Goal: Task Accomplishment & Management: Manage account settings

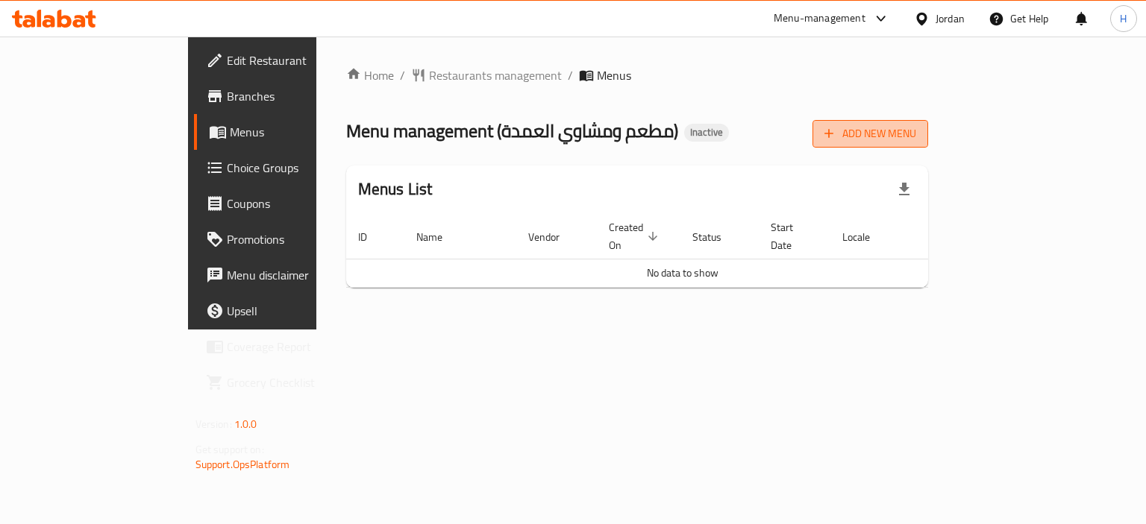
click at [836, 131] on icon "button" at bounding box center [828, 133] width 15 height 15
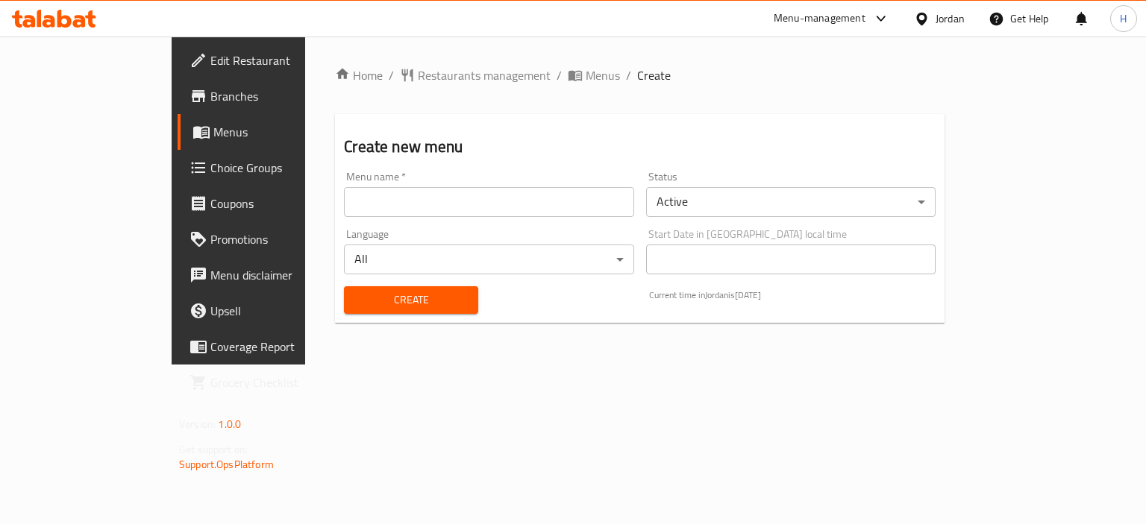
click at [527, 200] on input "text" at bounding box center [488, 202] width 289 height 30
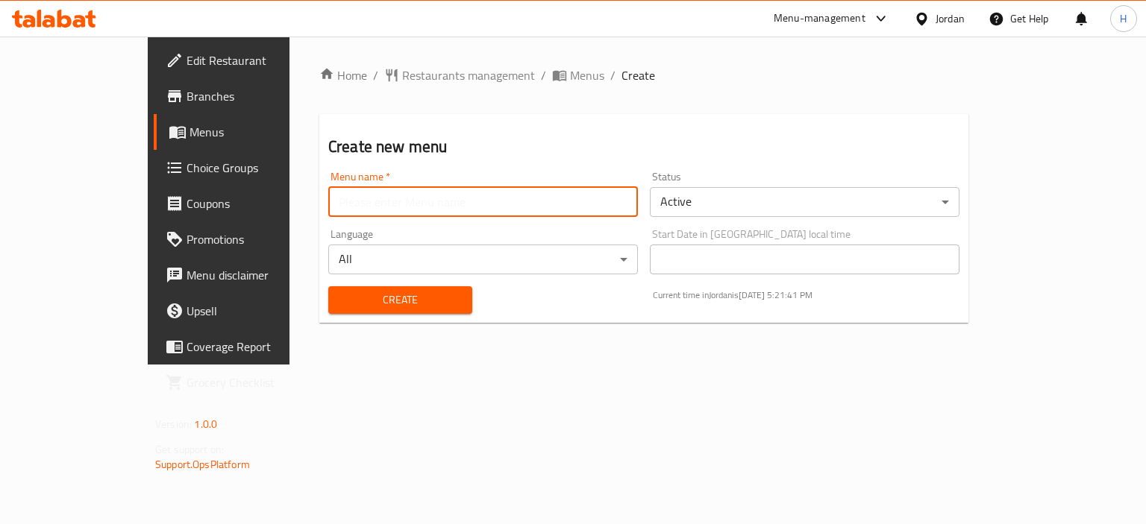
type input "Menu"
click at [340, 301] on span "Create" at bounding box center [400, 300] width 120 height 19
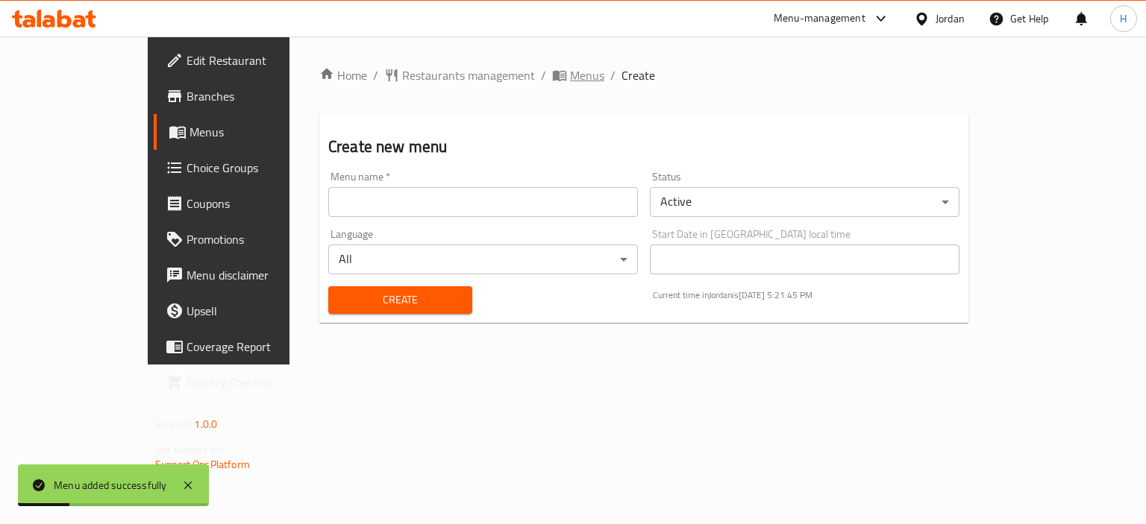
click at [570, 73] on span "Menus" at bounding box center [587, 75] width 34 height 18
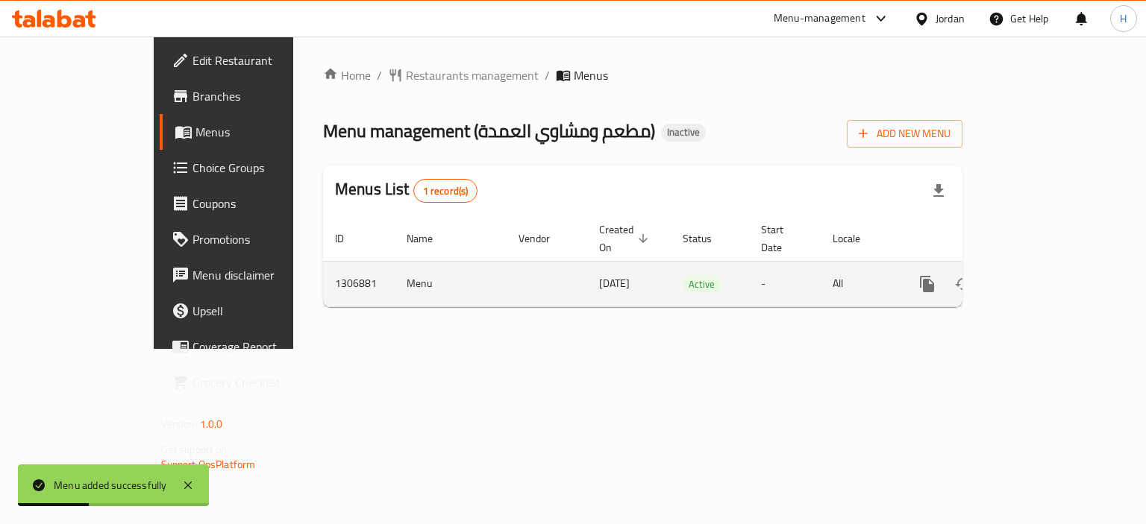
click at [1044, 275] on icon "enhanced table" at bounding box center [1035, 284] width 18 height 18
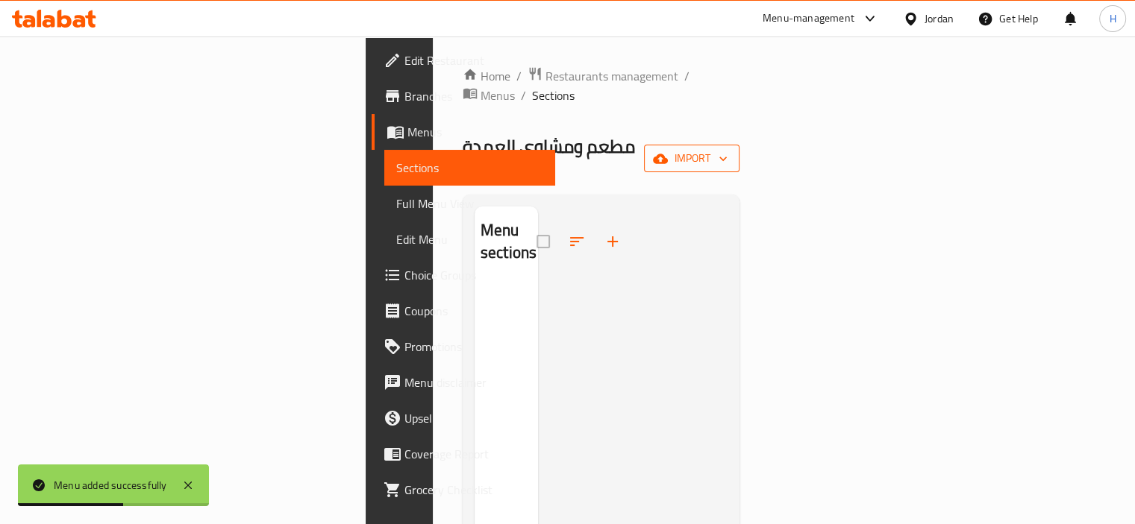
click at [727, 149] on span "import" at bounding box center [692, 158] width 72 height 19
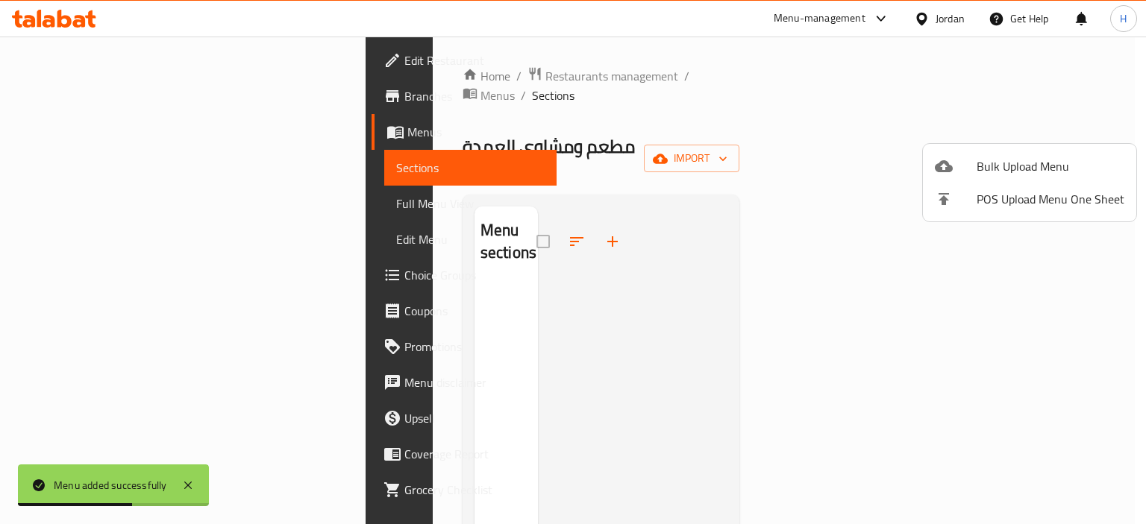
click at [997, 178] on li "Bulk Upload Menu" at bounding box center [1029, 166] width 213 height 33
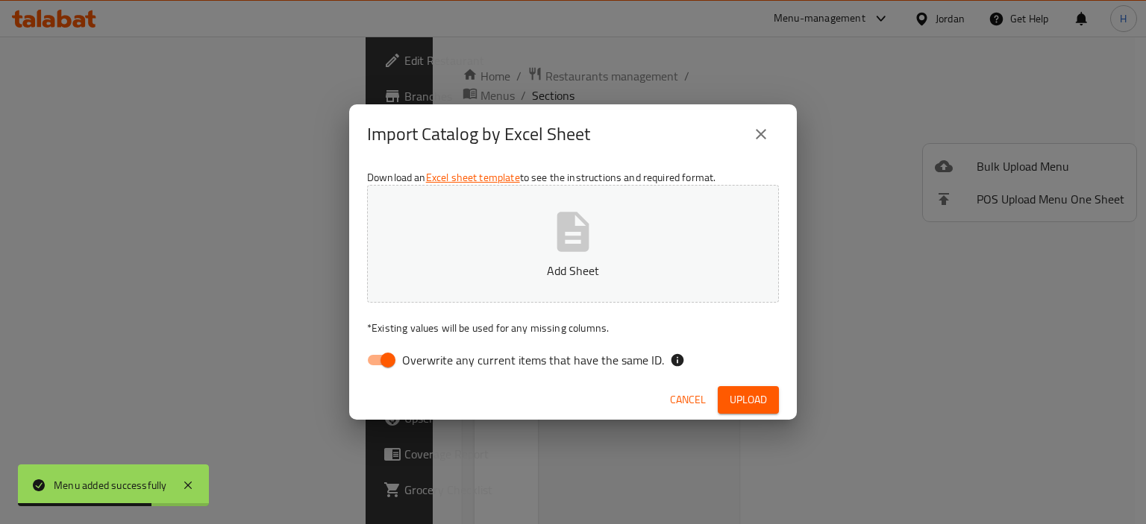
click at [517, 358] on span "Overwrite any current items that have the same ID." at bounding box center [533, 360] width 262 height 18
click at [430, 358] on input "Overwrite any current items that have the same ID." at bounding box center [387, 360] width 85 height 28
checkbox input "false"
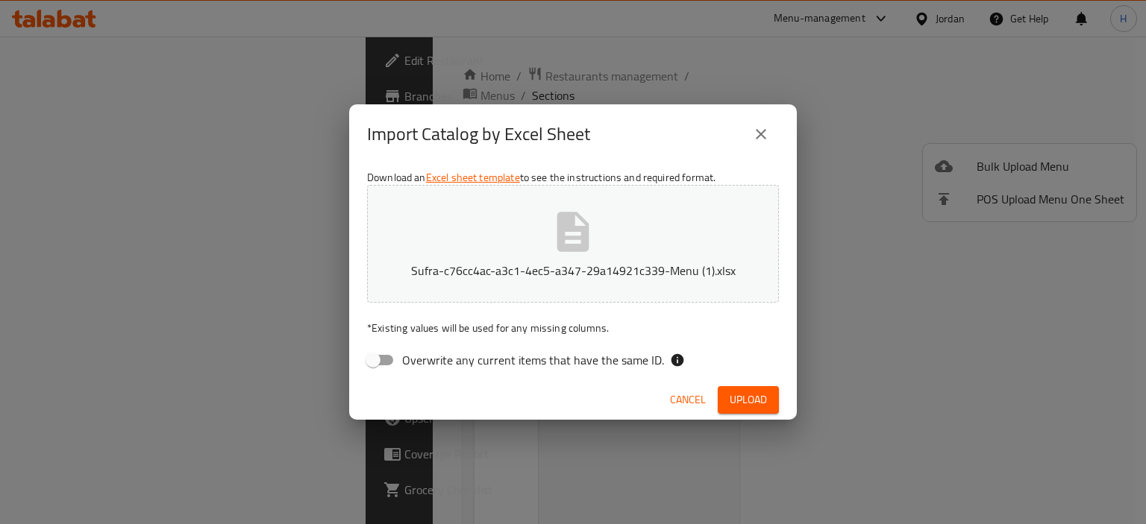
click at [734, 401] on span "Upload" at bounding box center [748, 400] width 37 height 19
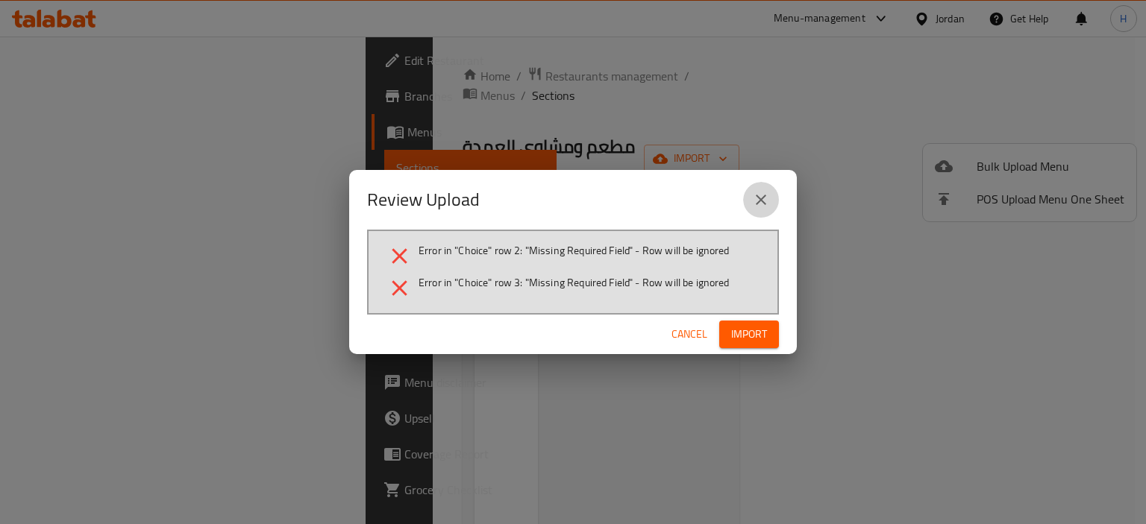
click at [762, 189] on button "close" at bounding box center [761, 200] width 36 height 36
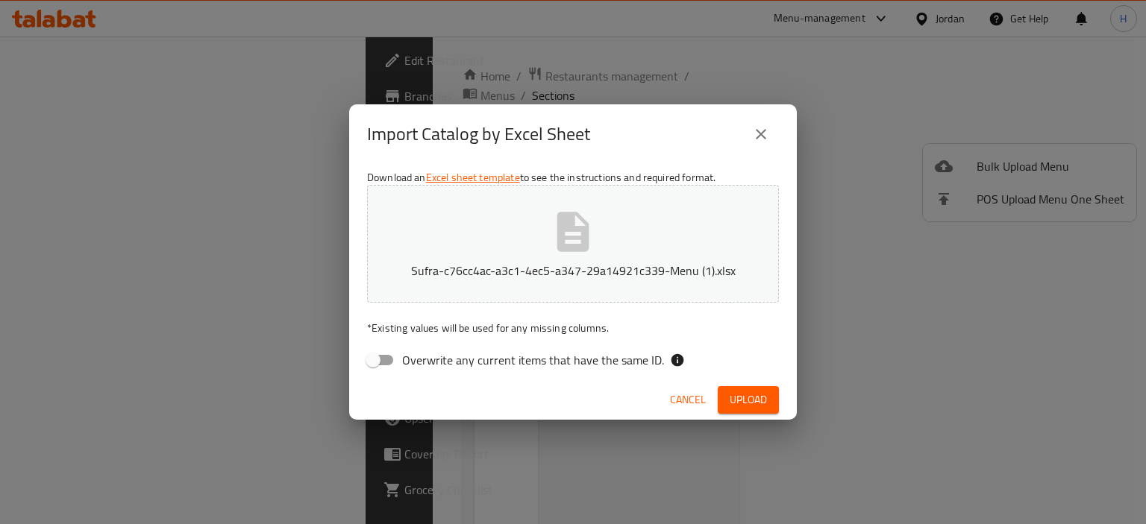
drag, startPoint x: 1009, startPoint y: 4, endPoint x: 621, endPoint y: 259, distance: 464.3
click at [621, 262] on p "Sufra-c76cc4ac-a3c1-4ec5-a347-29a14921c339-Menu (1).xlsx" at bounding box center [573, 271] width 366 height 18
click at [746, 420] on div "Import Catalog by Excel Sheet Download an Excel sheet template to see the instr…" at bounding box center [573, 262] width 1146 height 524
click at [747, 408] on span "Upload" at bounding box center [748, 400] width 37 height 19
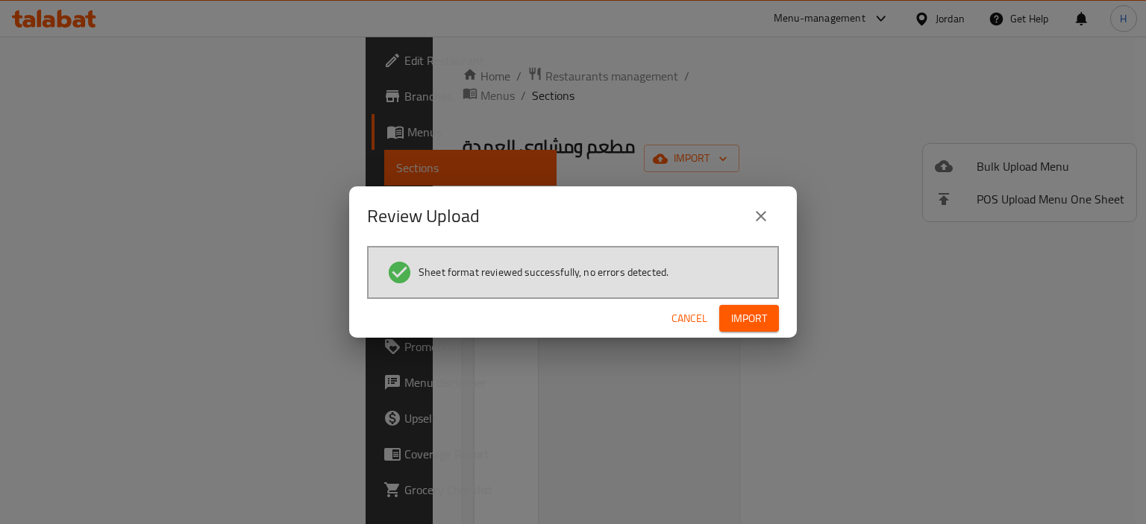
click at [737, 305] on button "Import" at bounding box center [749, 319] width 60 height 28
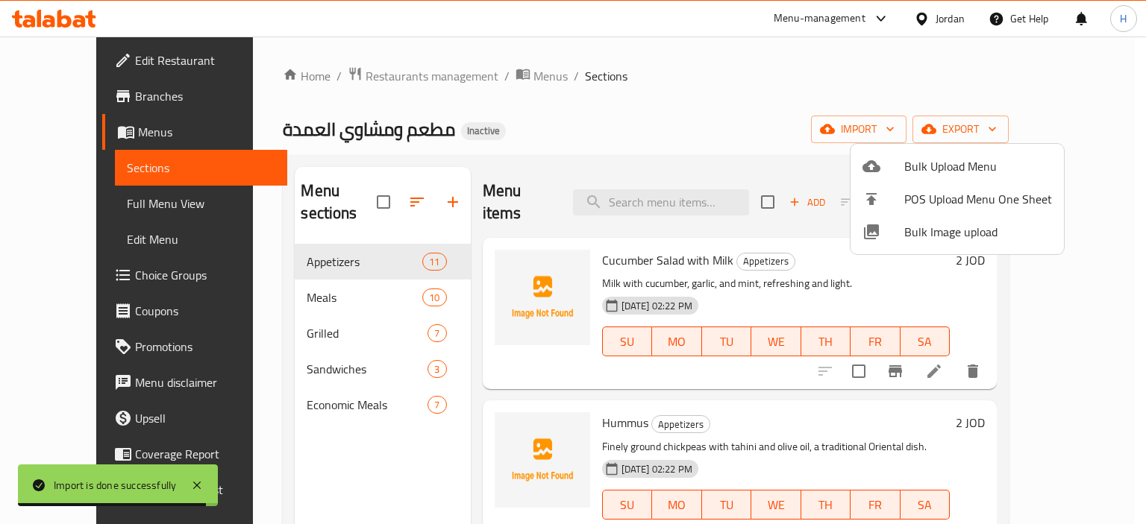
click at [66, 209] on div at bounding box center [573, 262] width 1146 height 524
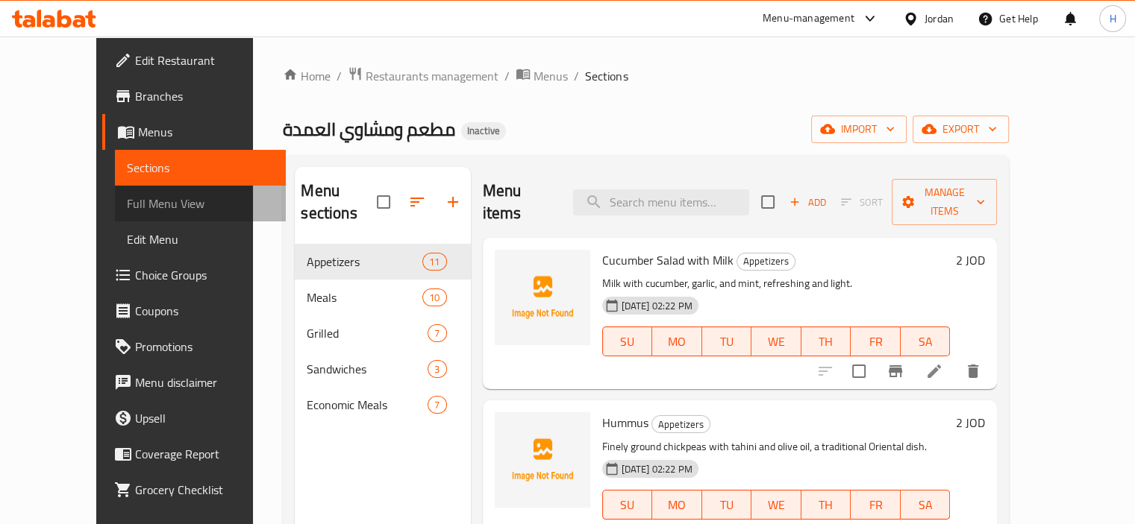
click at [137, 204] on span "Full Menu View" at bounding box center [200, 204] width 147 height 18
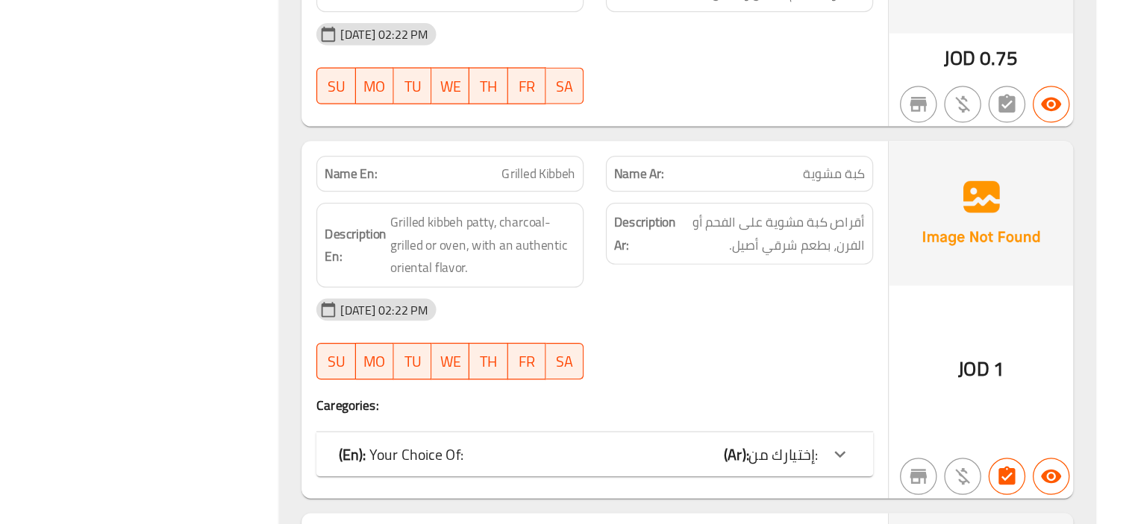
scroll to position [1908, 0]
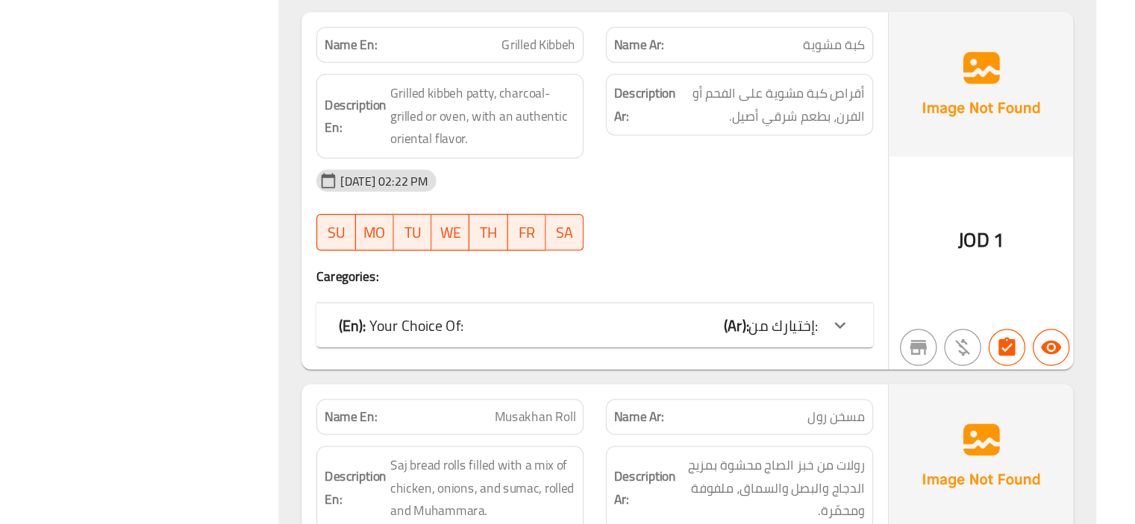
click at [689, 362] on div "(En): Your Choice Of: (Ar): إختيارك من:" at bounding box center [686, 363] width 388 height 18
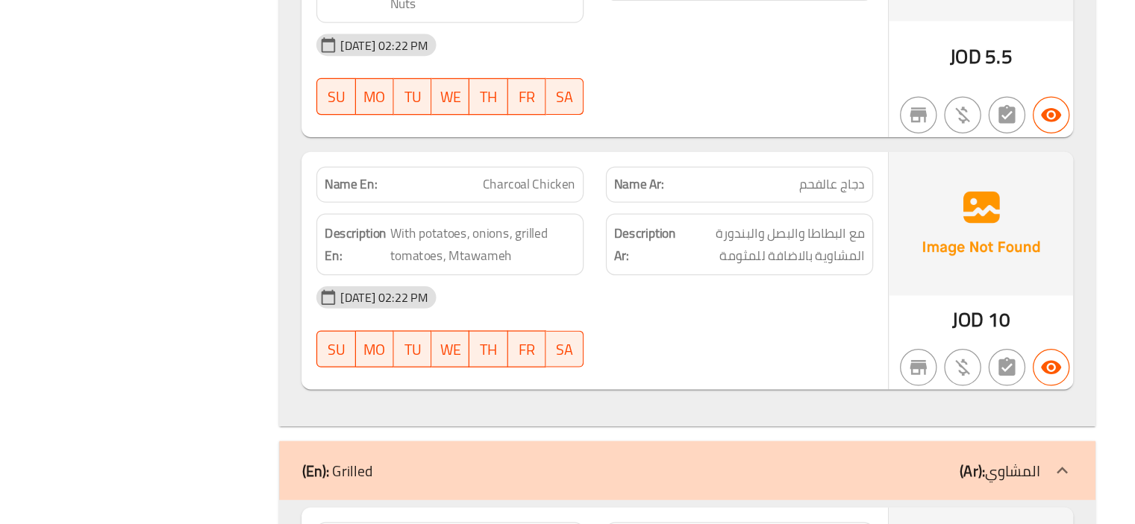
scroll to position [4706, 0]
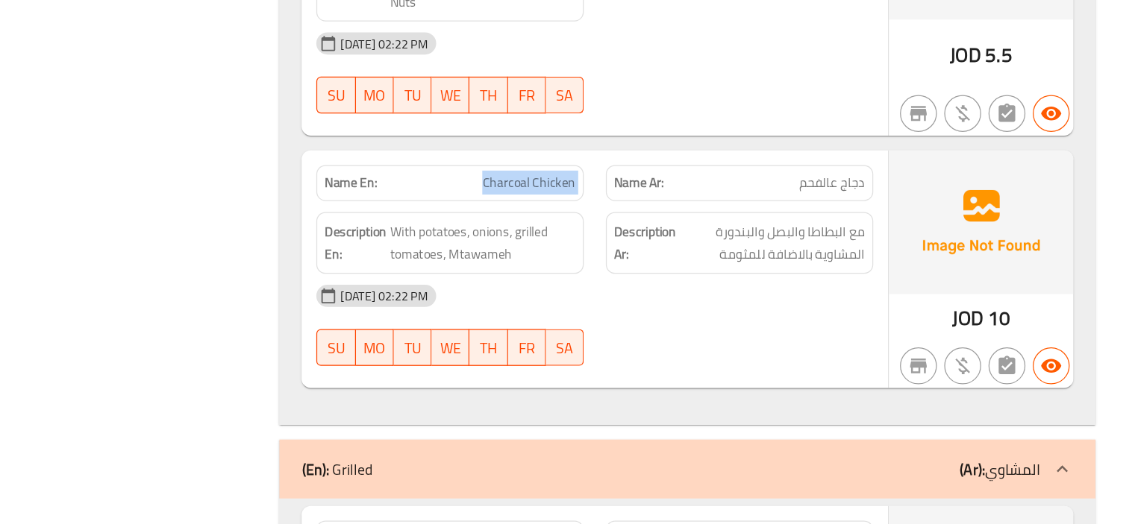
copy span "Charcoal Chicken"
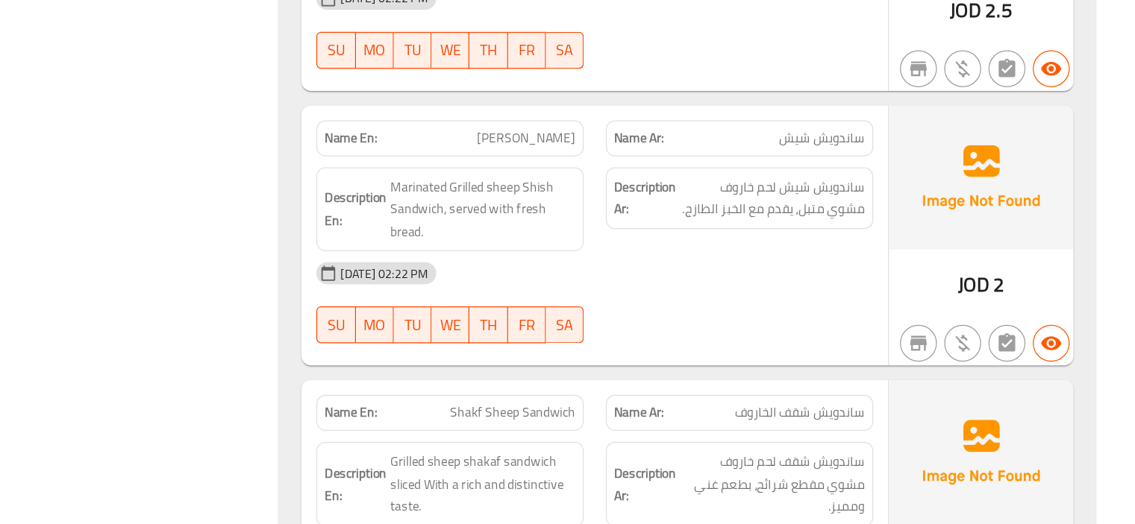
scroll to position [6786, 0]
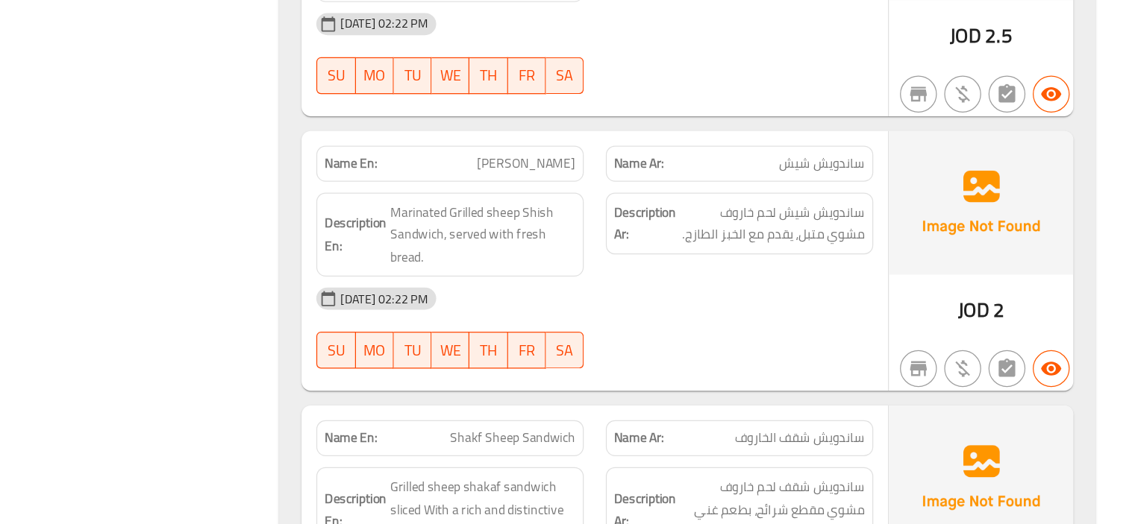
copy span "Shish Sandwich"
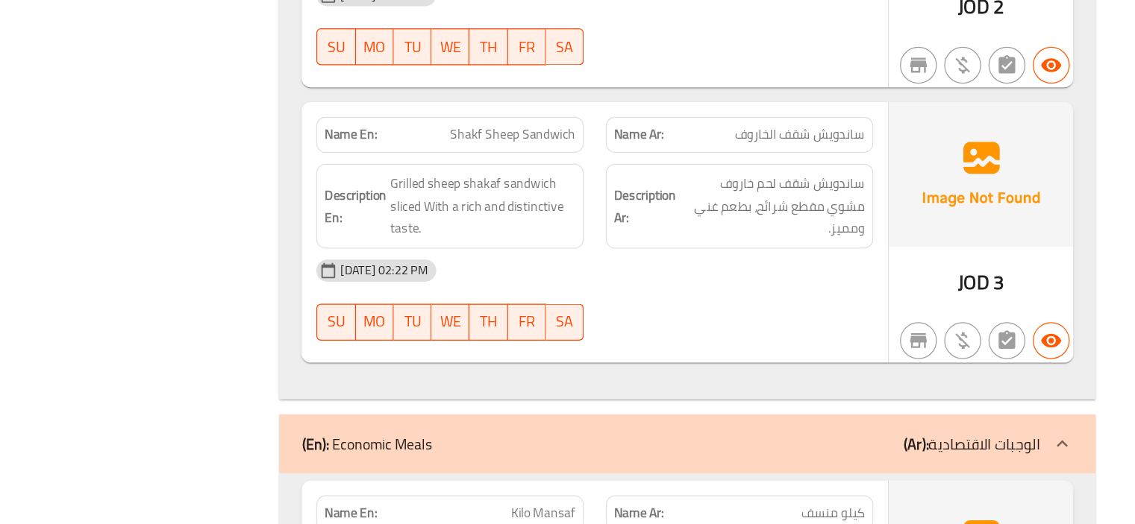
scroll to position [7011, 0]
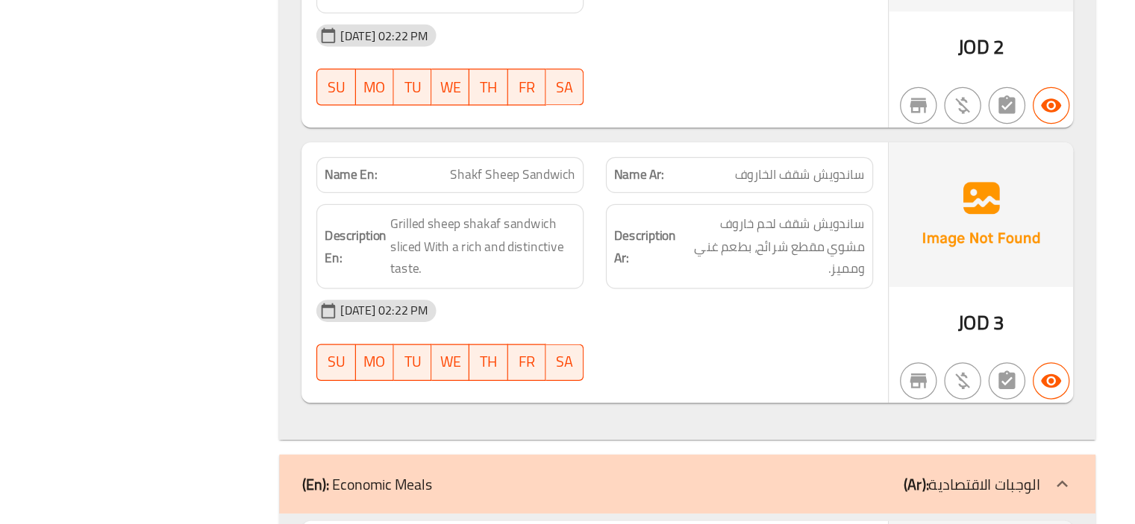
copy span "Shakf Sheep Sandwich"
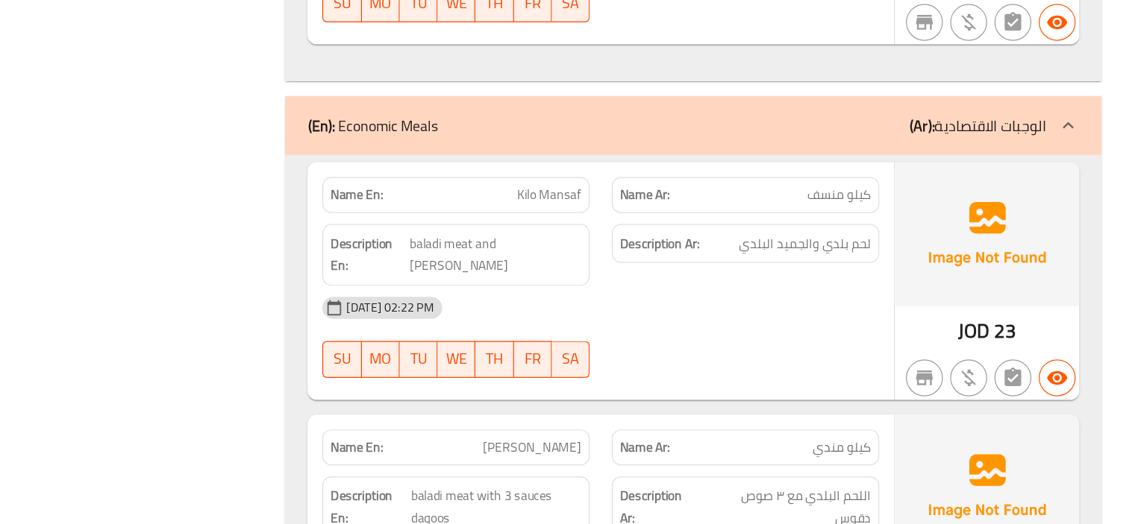
scroll to position [7271, 0]
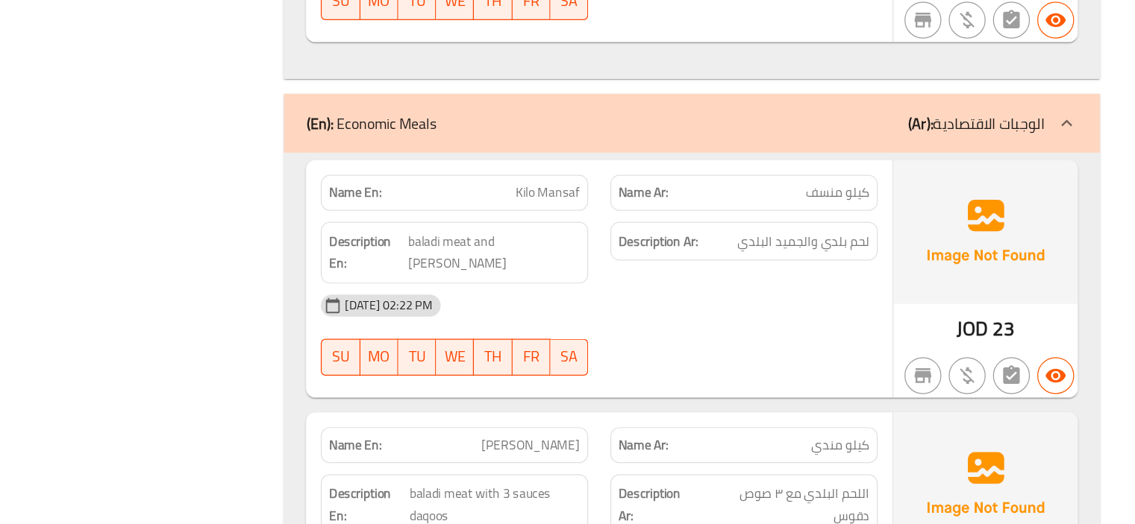
copy span "Kilo Mansaf"
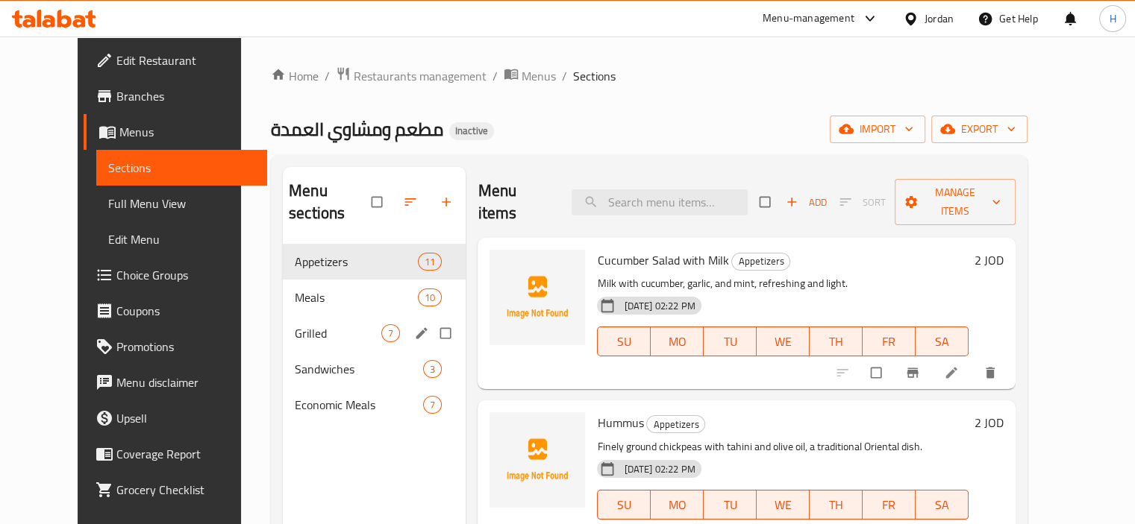
click at [295, 325] on span "Grilled" at bounding box center [338, 334] width 87 height 18
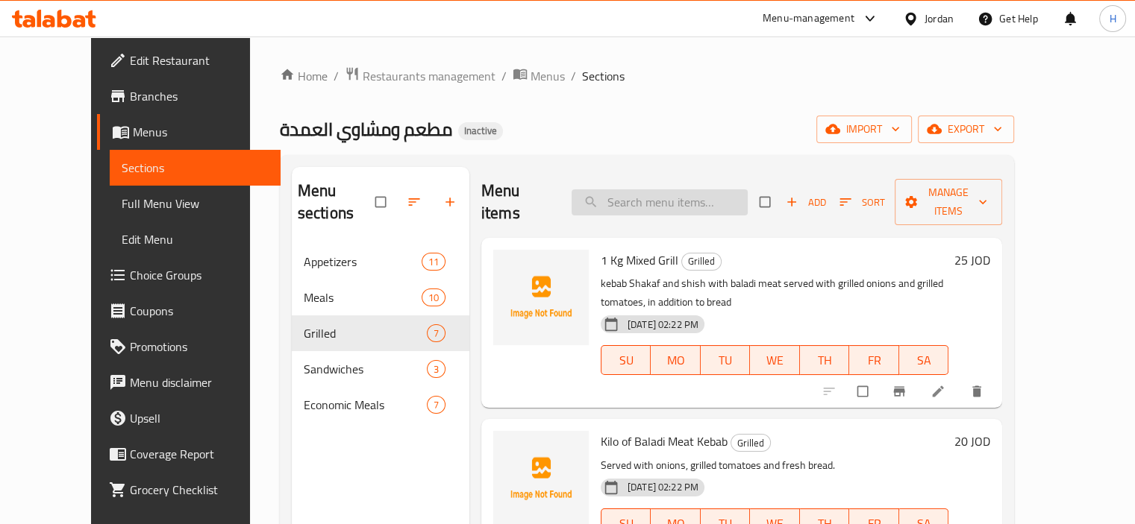
click at [674, 189] on input "search" at bounding box center [659, 202] width 176 height 26
paste input "Charcoal Chicken"
type input "Charcoal Chicken"
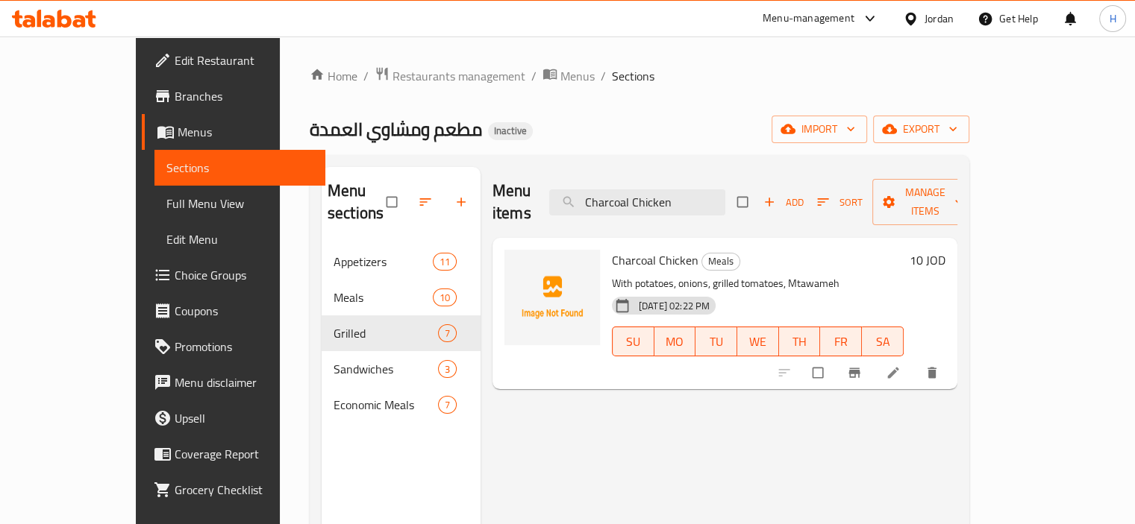
click at [900, 366] on icon at bounding box center [893, 373] width 15 height 15
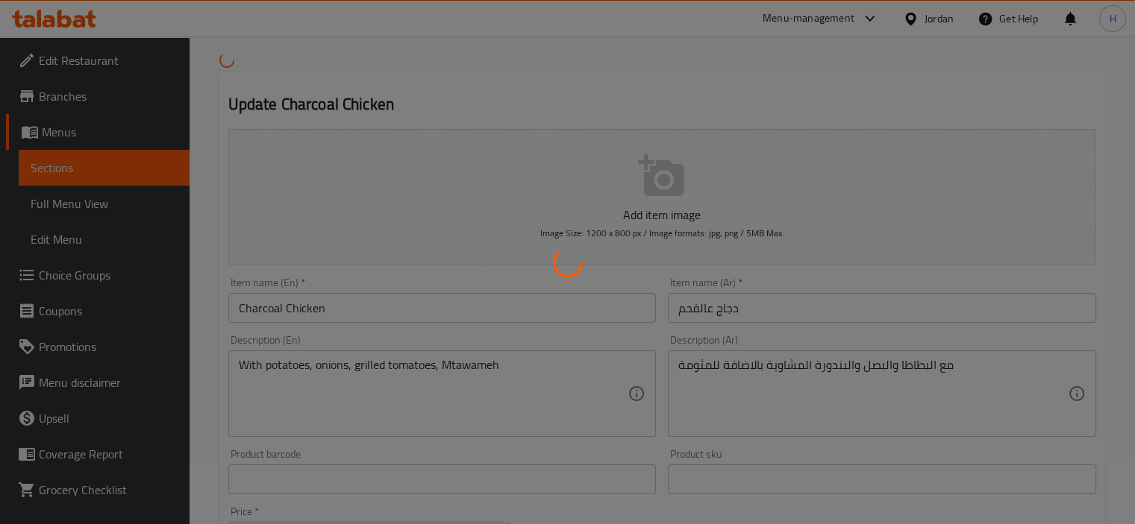
scroll to position [64, 0]
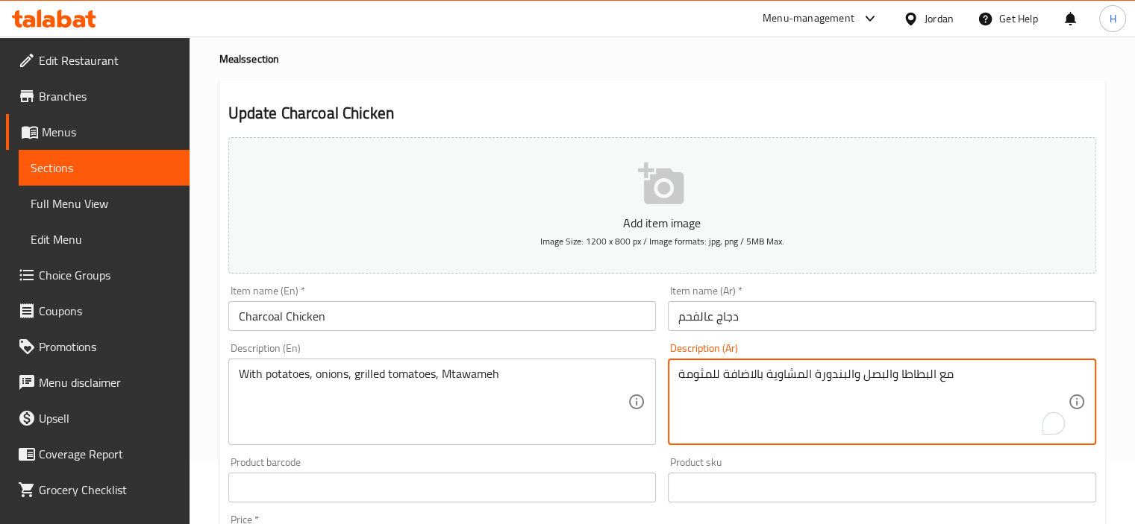
drag, startPoint x: 763, startPoint y: 378, endPoint x: 680, endPoint y: 374, distance: 83.7
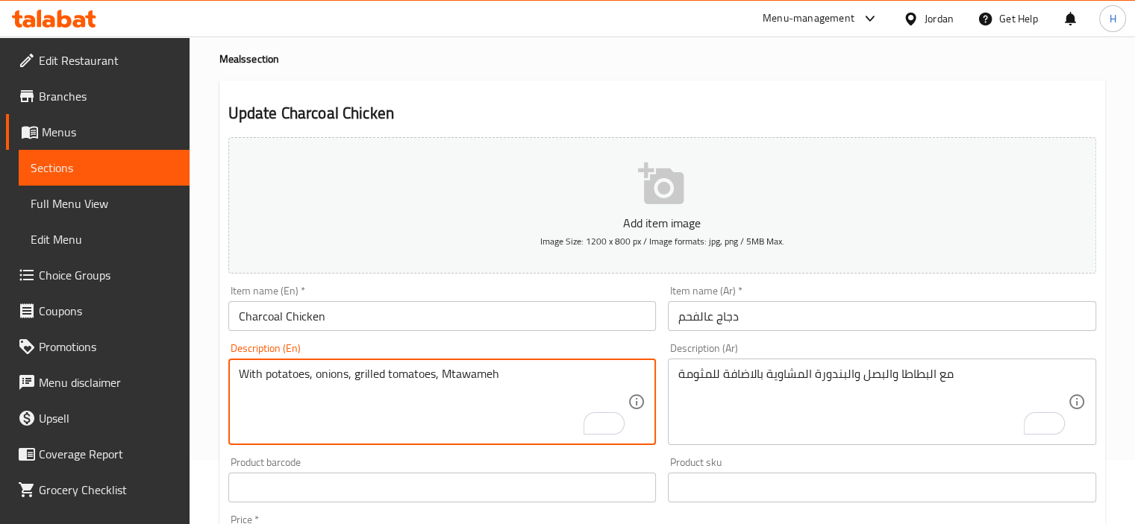
click at [439, 377] on textarea "With potatoes, onions, grilled tomatoes, Mtawameh" at bounding box center [433, 402] width 389 height 71
paste textarea "In addition to"
type textarea "With potatoes, onions, grilled tomatoes, In addition to Mtawameh"
click at [489, 326] on input "Charcoal Chicken" at bounding box center [442, 316] width 428 height 30
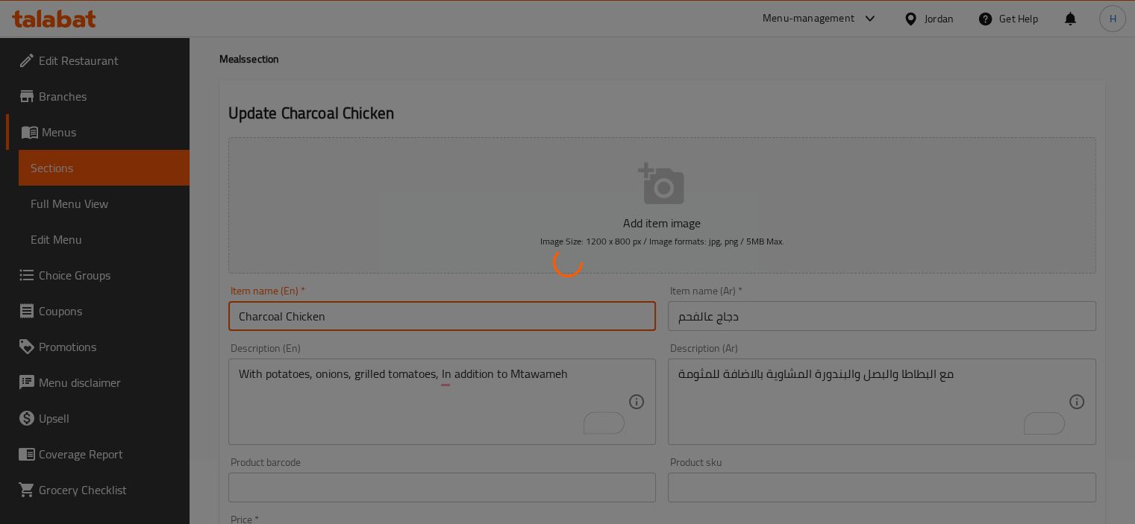
scroll to position [0, 0]
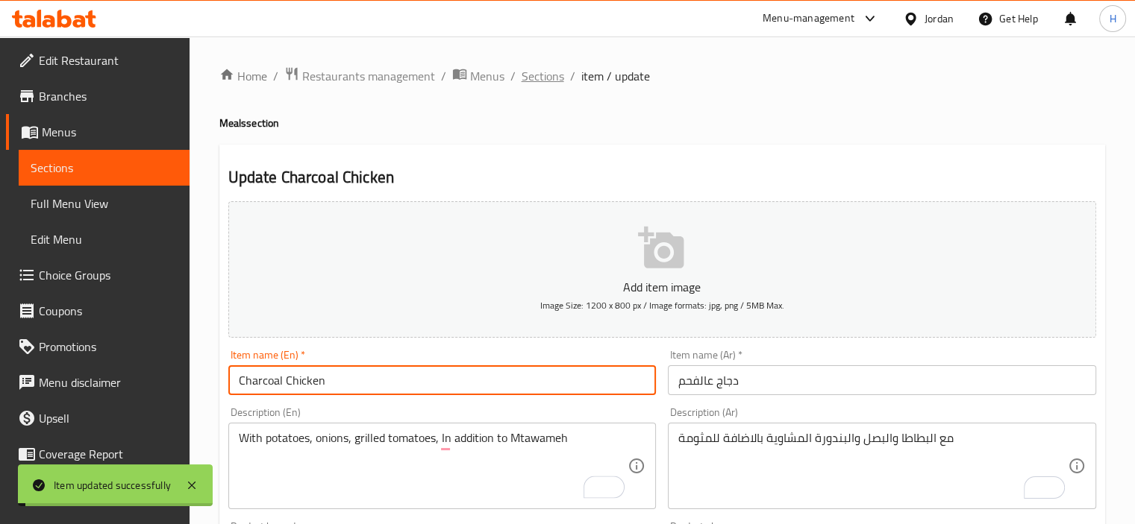
click at [533, 67] on span "Sections" at bounding box center [542, 76] width 43 height 18
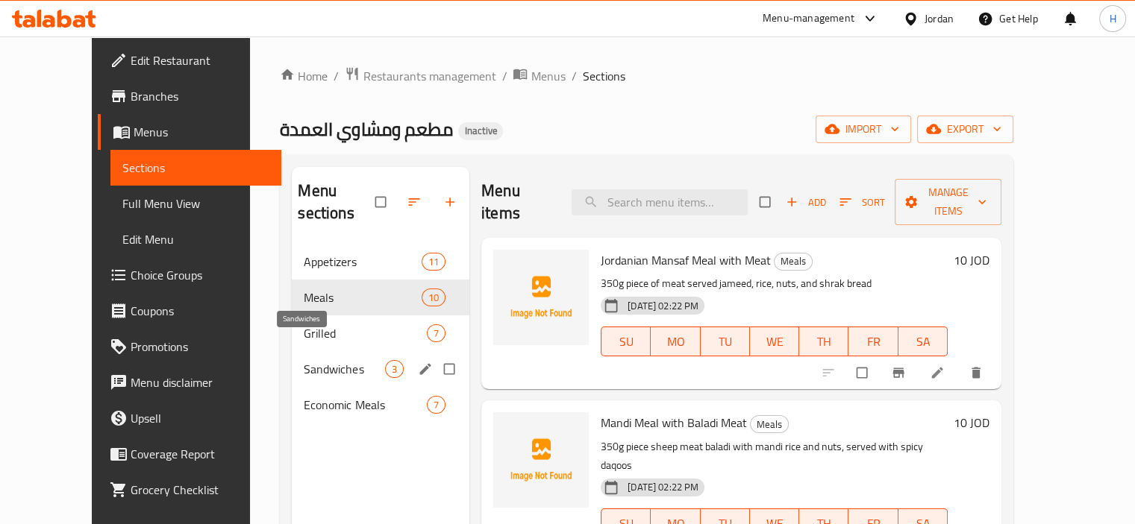
click at [304, 360] on span "Sandwiches" at bounding box center [344, 369] width 81 height 18
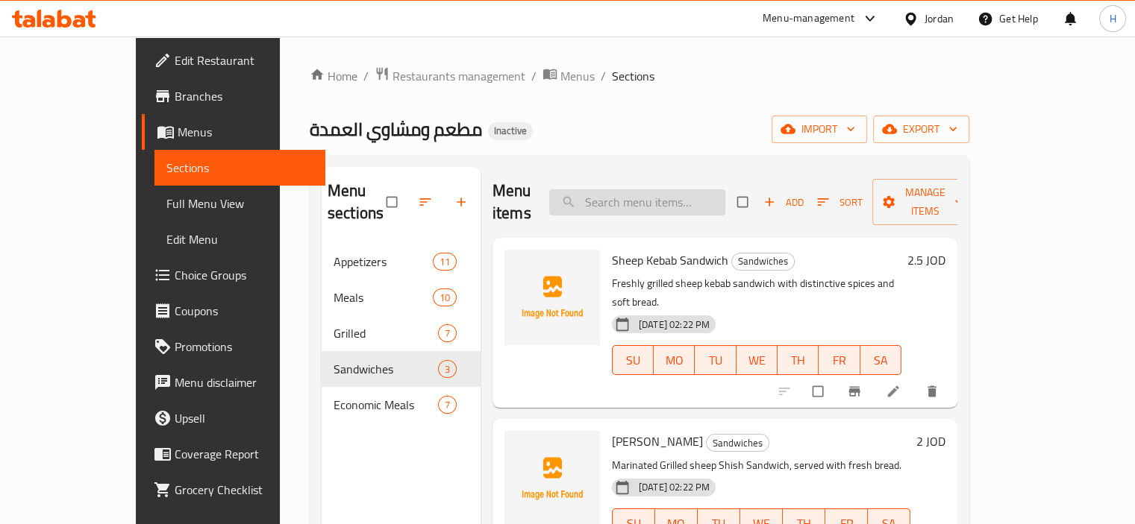
click at [659, 198] on input "search" at bounding box center [637, 202] width 176 height 26
paste input "[PERSON_NAME]"
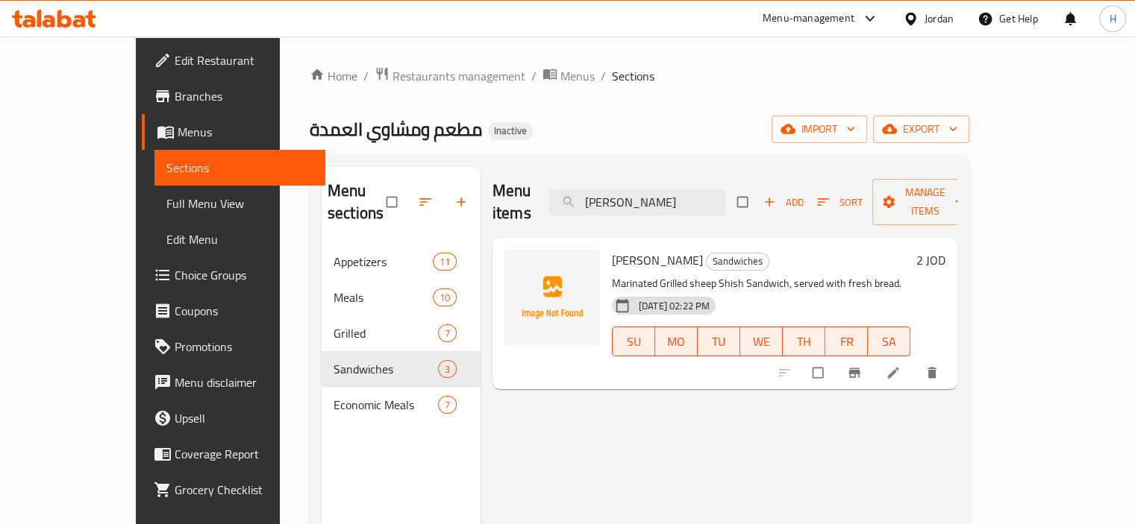
type input "[PERSON_NAME]"
click at [915, 363] on li at bounding box center [895, 373] width 42 height 24
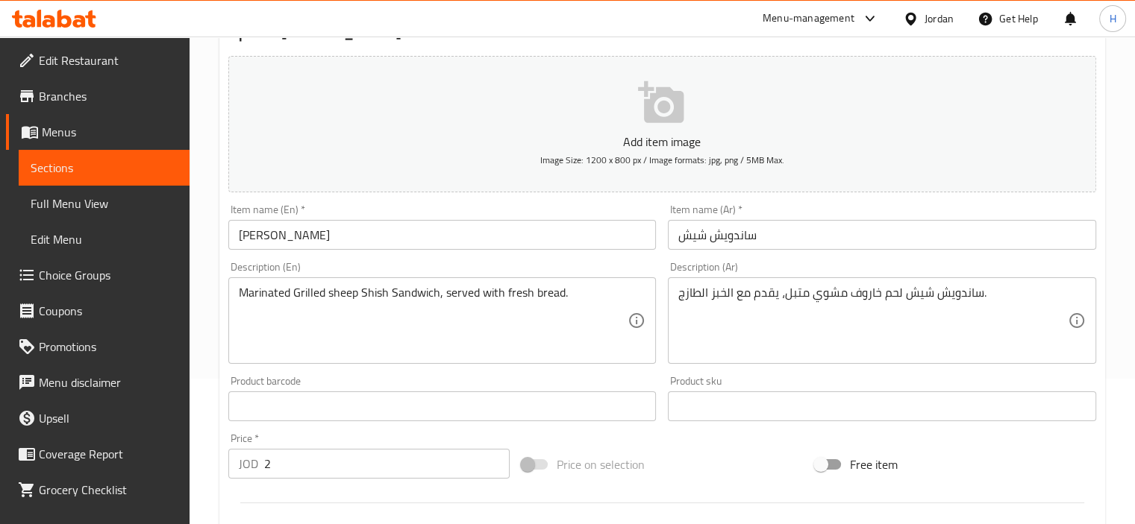
scroll to position [146, 0]
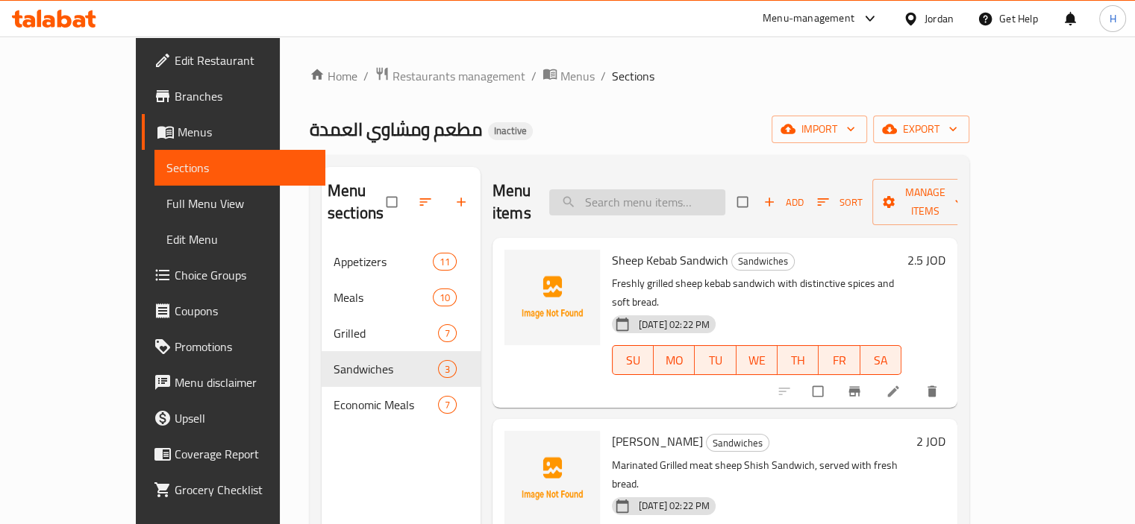
click at [673, 195] on input "search" at bounding box center [637, 202] width 176 height 26
paste input "Shakf Sheep Sandwich"
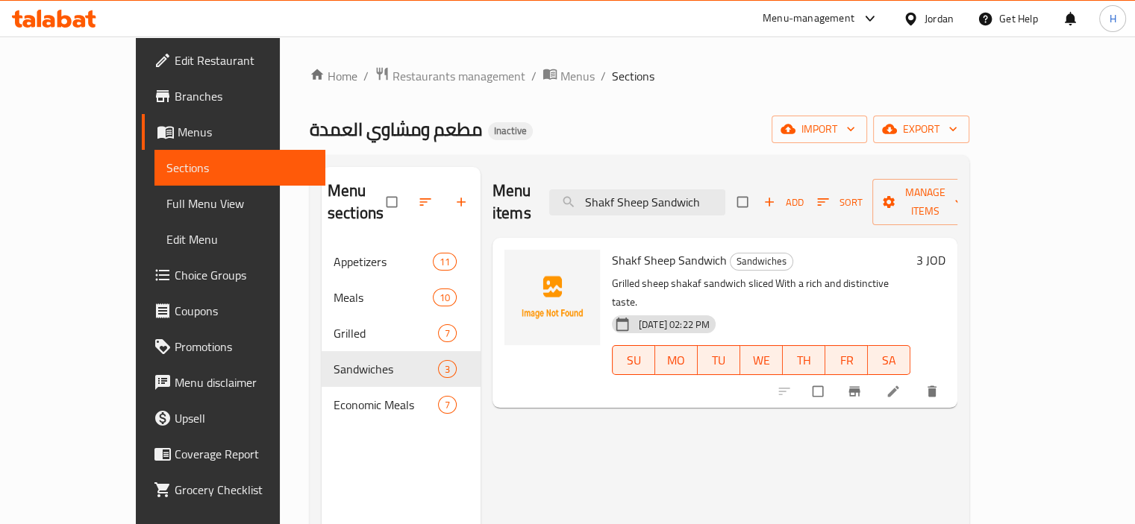
type input "Shakf Sheep Sandwich"
click at [915, 380] on li at bounding box center [895, 392] width 42 height 24
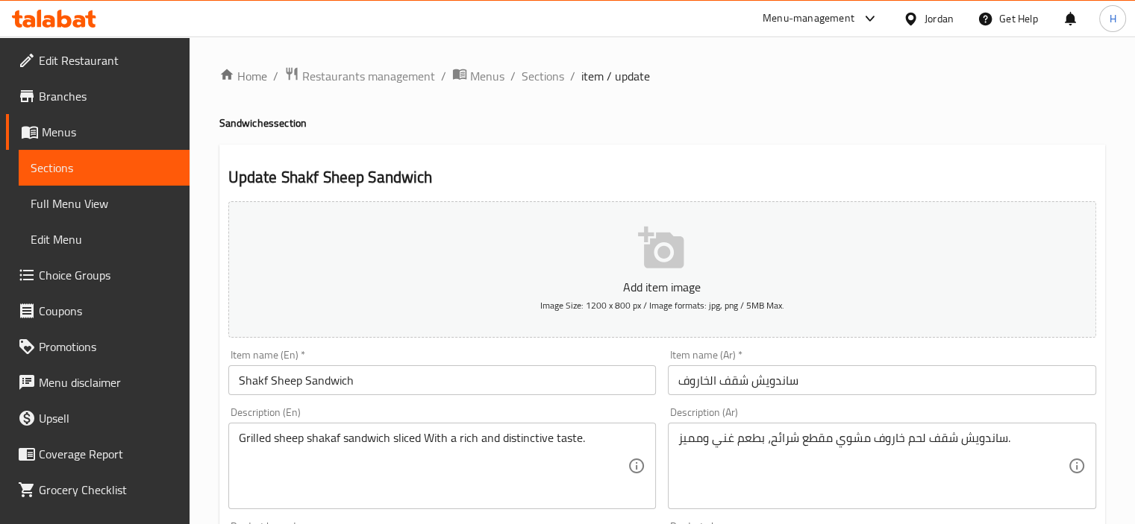
scroll to position [51, 0]
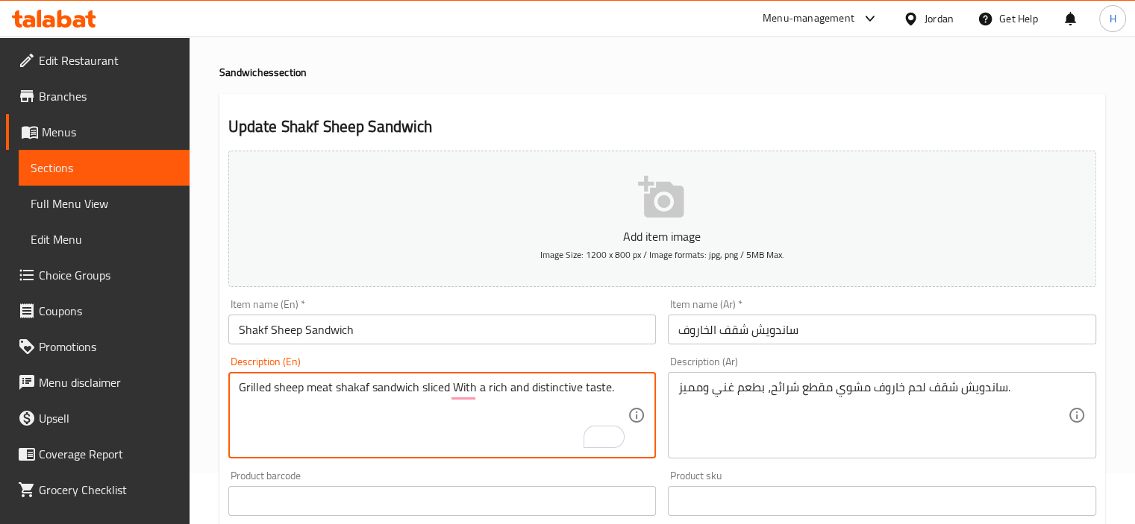
type textarea "Grilled sheep meat shakaf sandwich sliced With a rich and distinctive taste."
click at [382, 327] on input "Shakf Sheep Sandwich" at bounding box center [442, 330] width 428 height 30
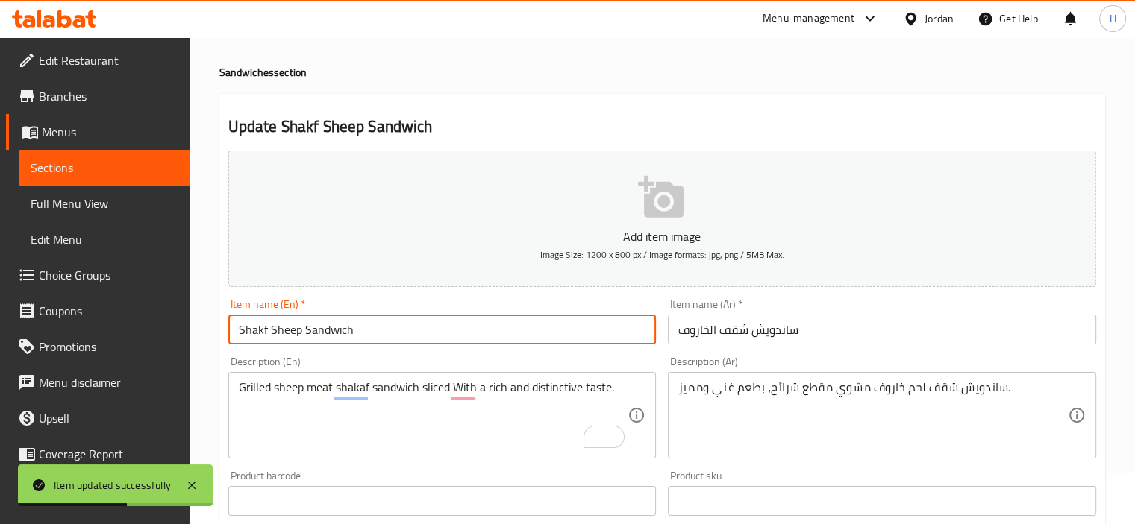
scroll to position [0, 0]
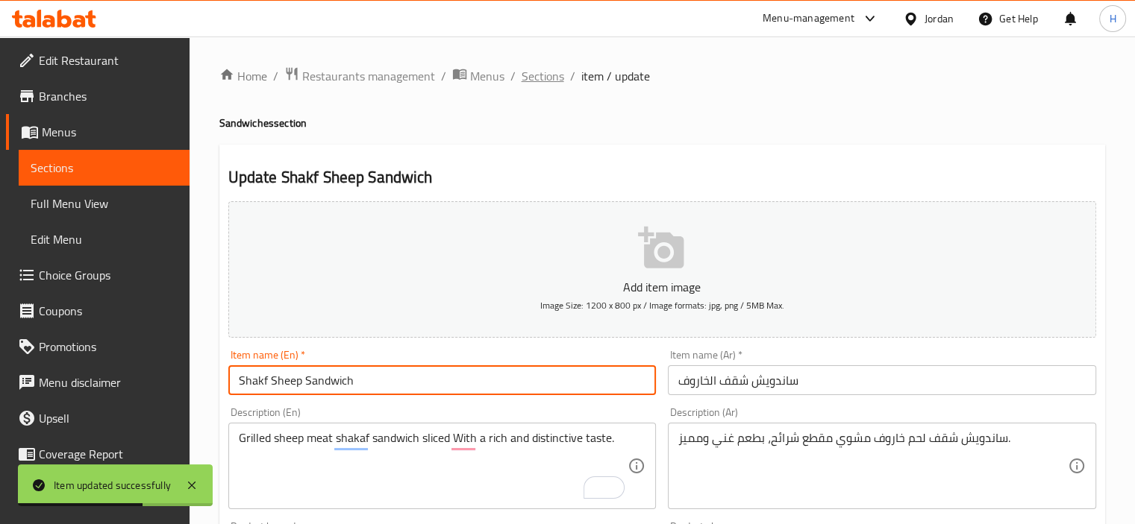
click at [543, 79] on span "Sections" at bounding box center [542, 76] width 43 height 18
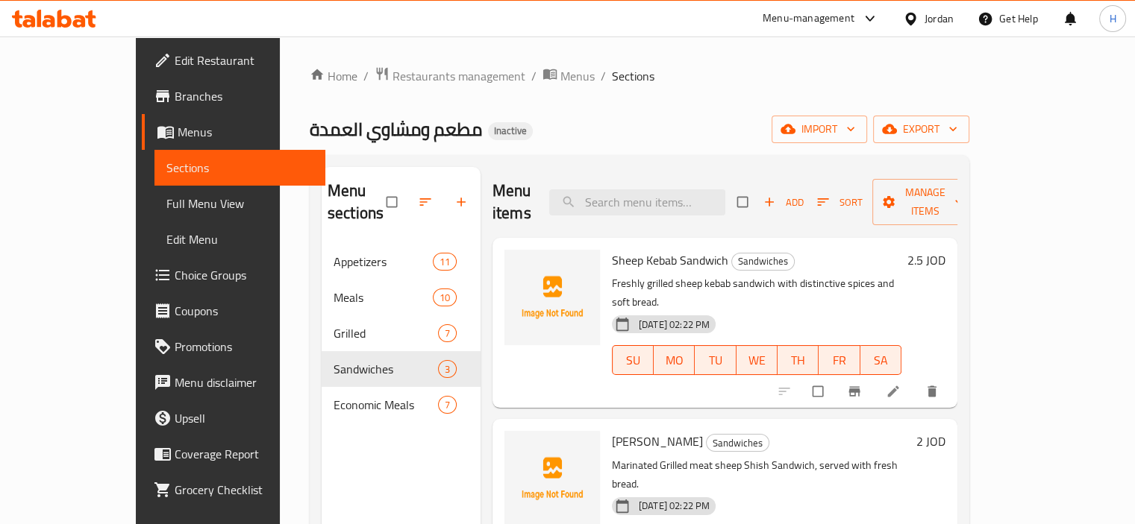
click at [175, 89] on span "Branches" at bounding box center [244, 96] width 139 height 18
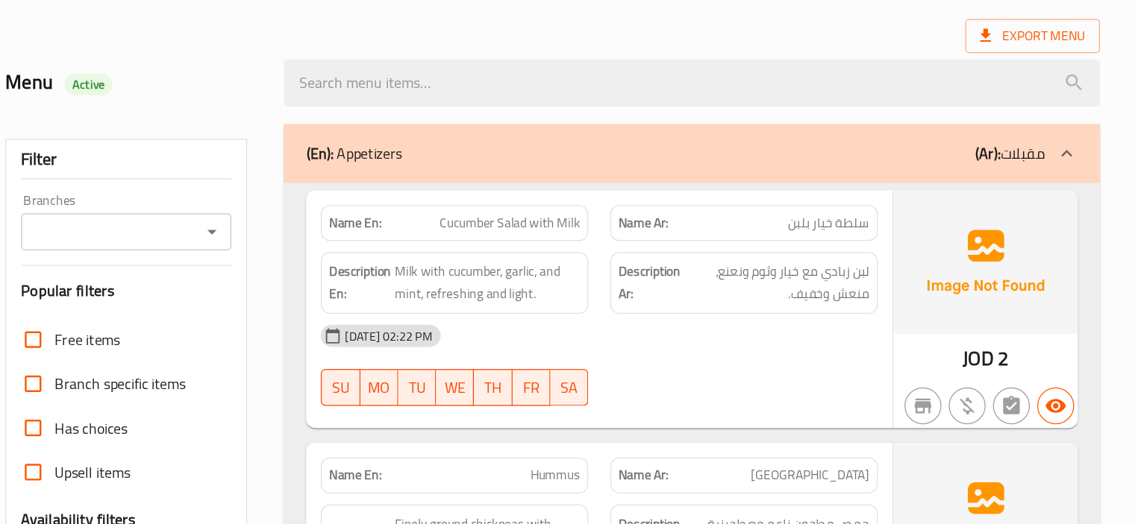
scroll to position [7046, 0]
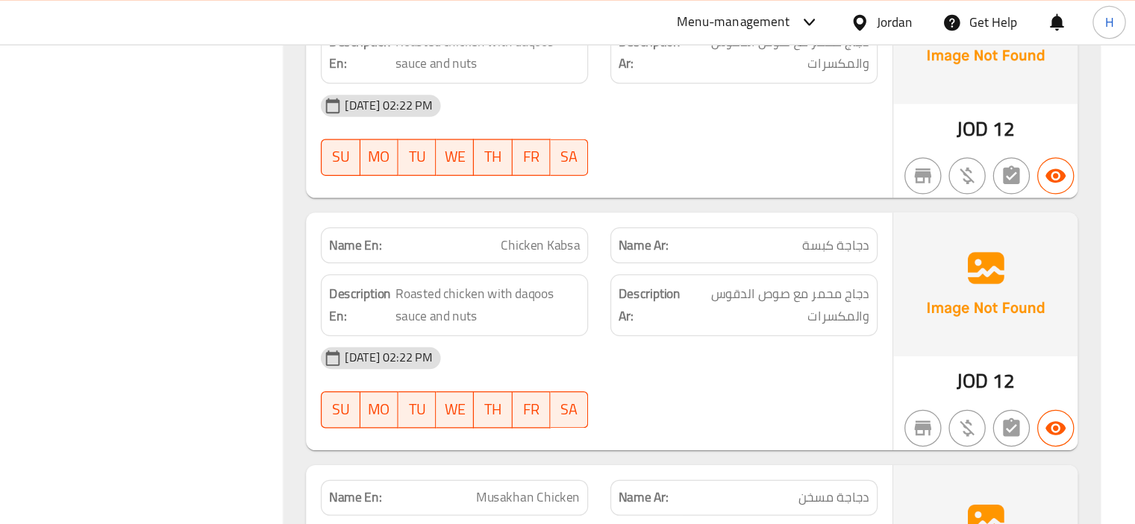
scroll to position [8265, 0]
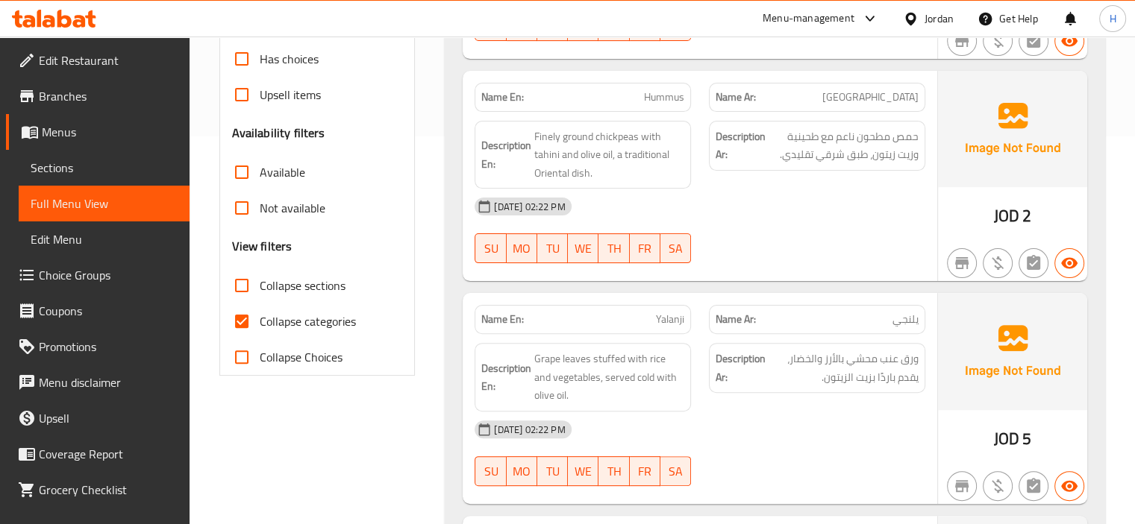
scroll to position [393, 0]
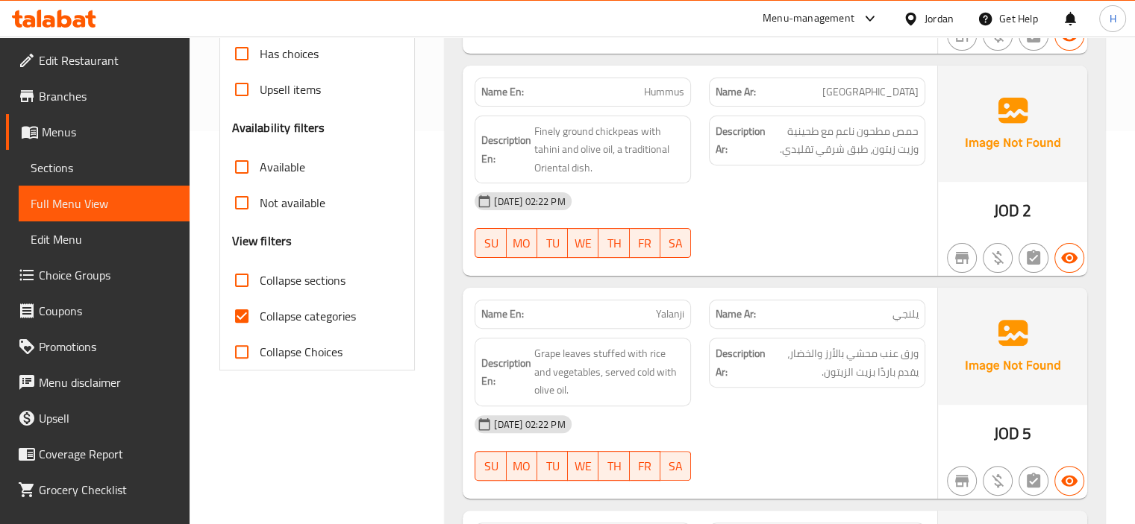
click at [238, 317] on input "Collapse categories" at bounding box center [242, 316] width 36 height 36
checkbox input "false"
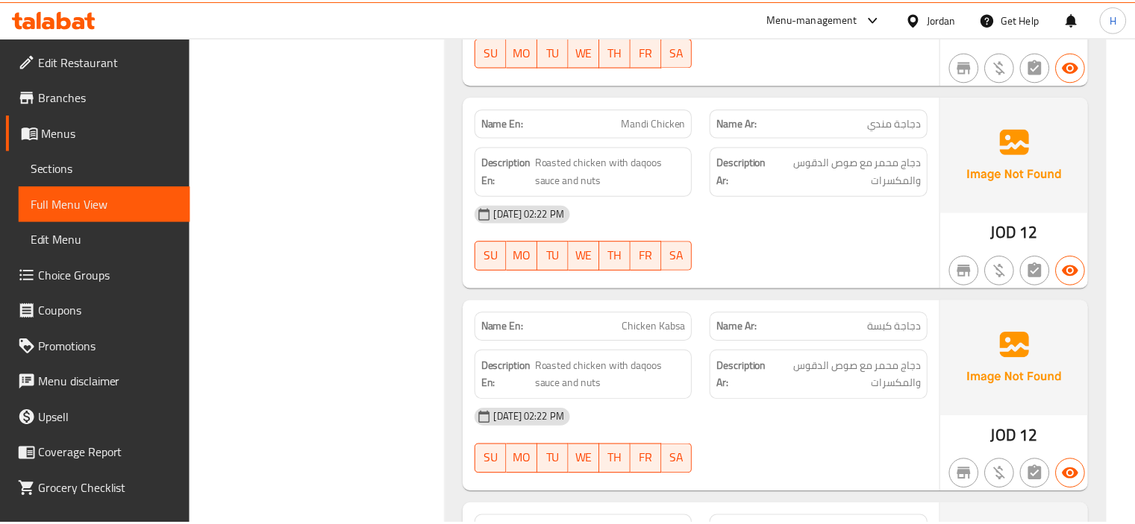
scroll to position [8417, 0]
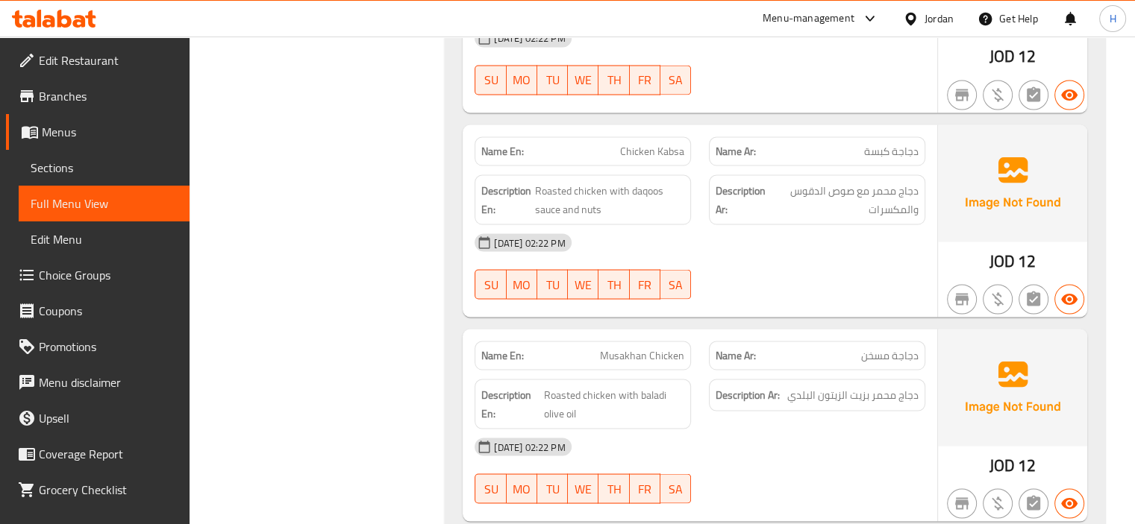
click at [60, 21] on icon at bounding box center [64, 19] width 14 height 18
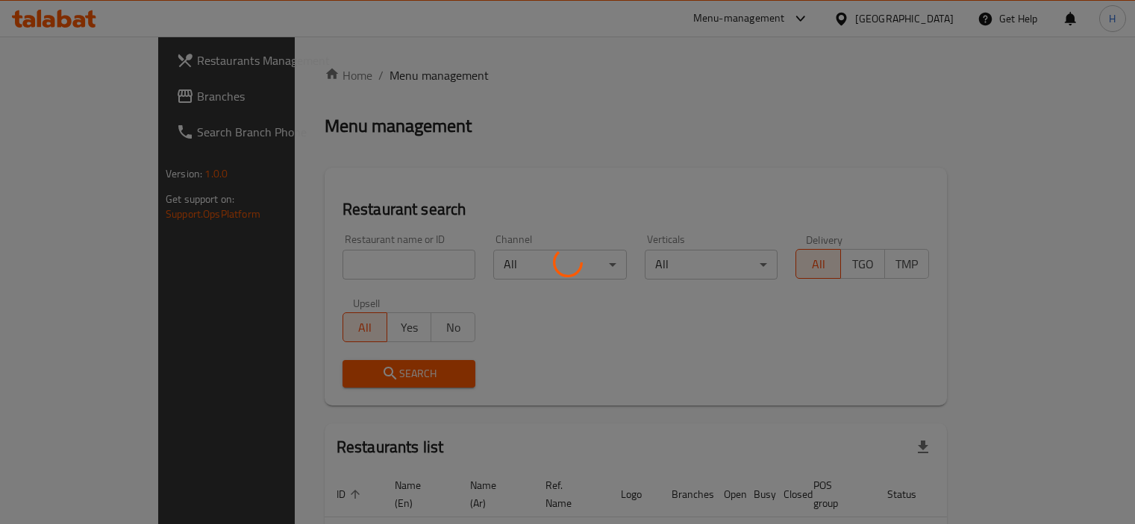
scroll to position [70, 0]
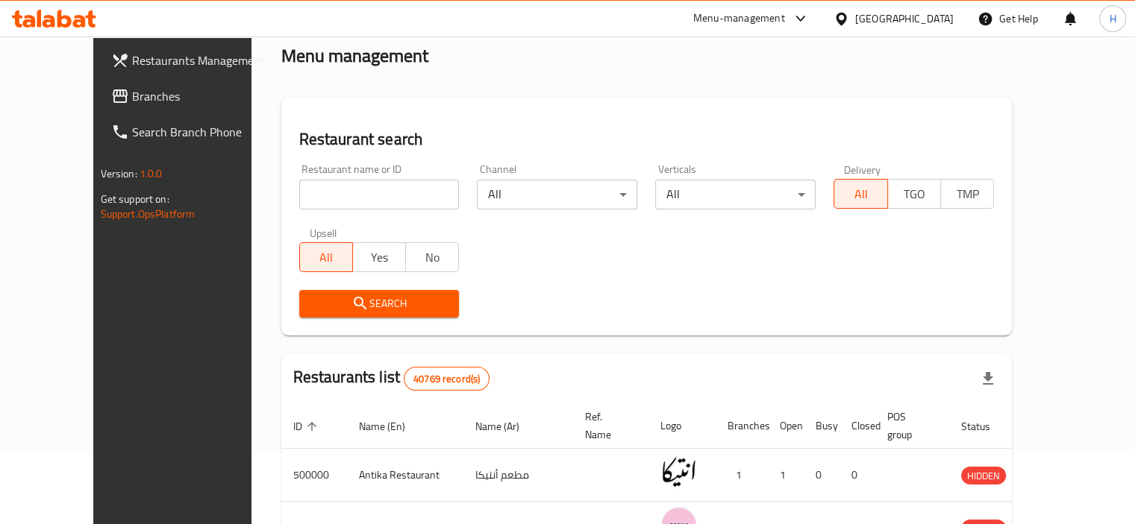
click at [132, 105] on span "Branches" at bounding box center [201, 96] width 139 height 18
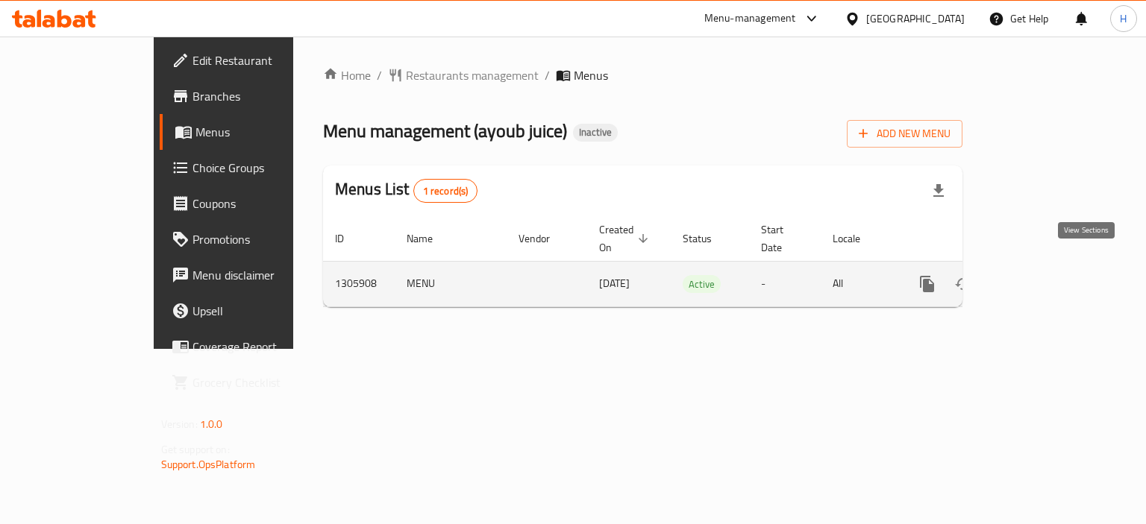
click at [1041, 278] on icon "enhanced table" at bounding box center [1034, 284] width 13 height 13
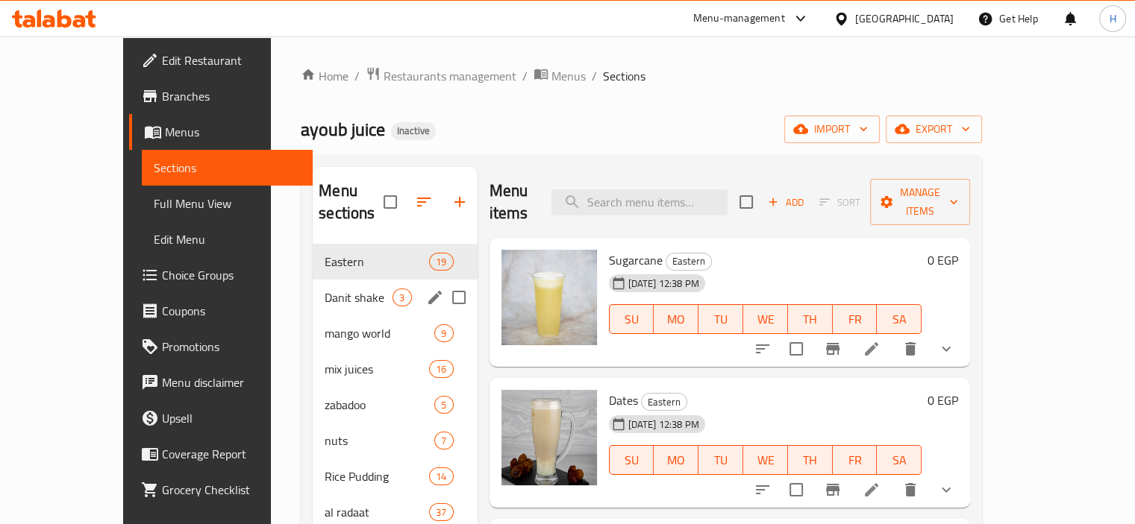
click at [313, 280] on div "Danit shake 3" at bounding box center [395, 298] width 164 height 36
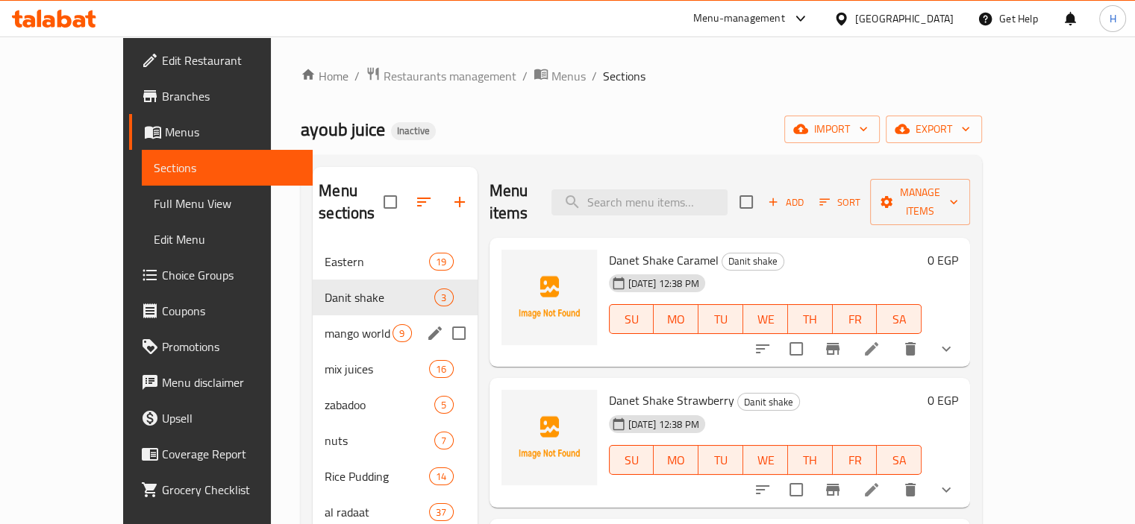
click at [313, 316] on div "mango world 9" at bounding box center [395, 334] width 164 height 36
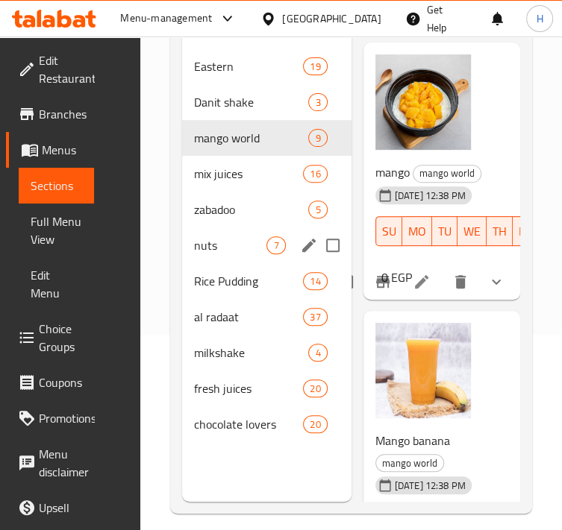
scroll to position [196, 0]
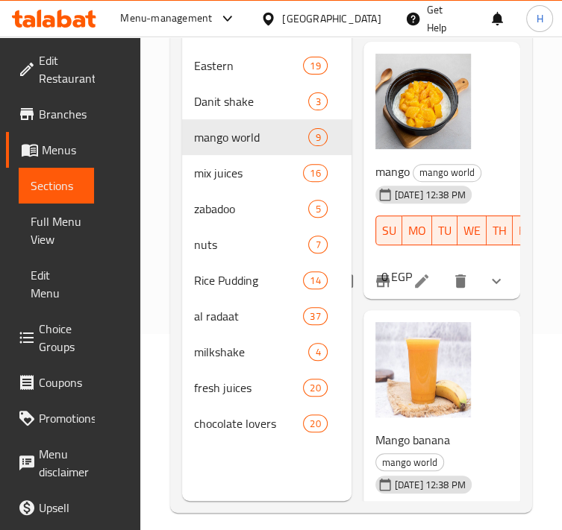
click at [163, 248] on div "Home / Restaurants management / Menus / Sections ayoub juice Inactive import ex…" at bounding box center [350, 191] width 421 height 703
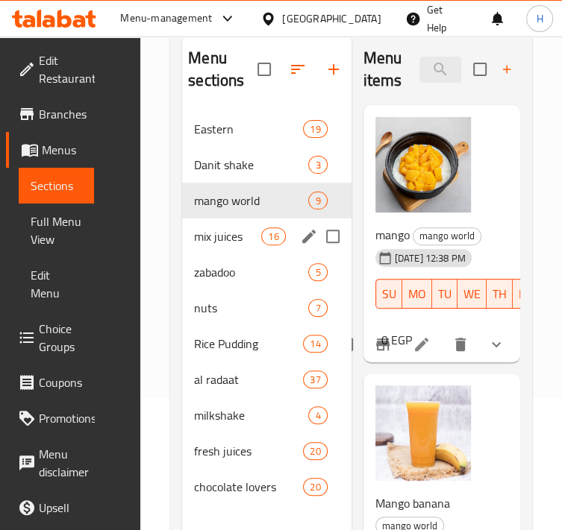
scroll to position [134, 0]
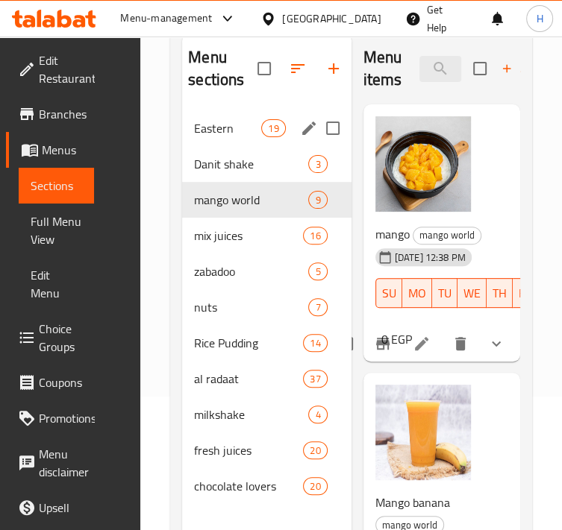
click at [212, 110] on div "Eastern 19" at bounding box center [266, 128] width 169 height 36
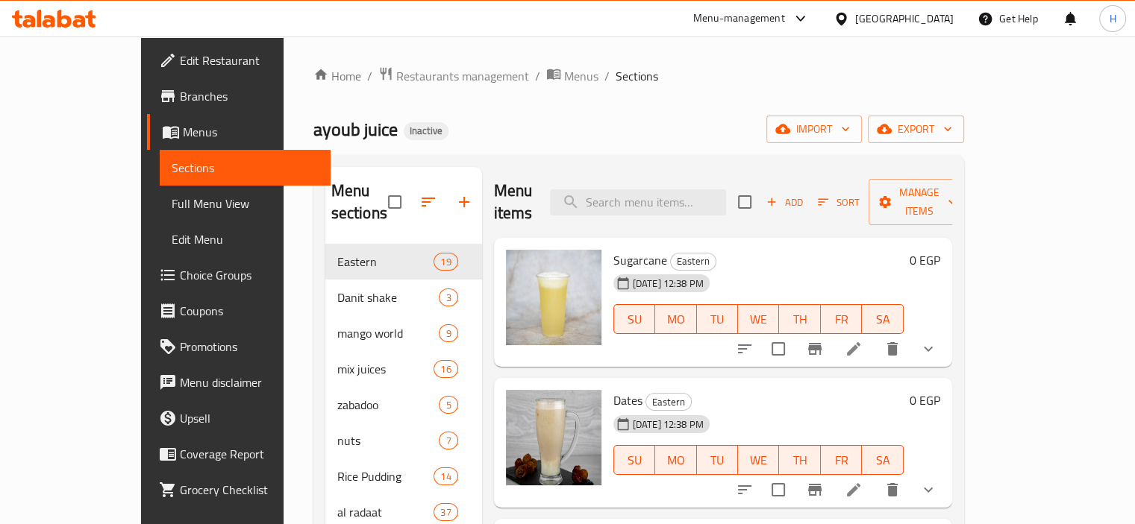
click at [180, 62] on span "Edit Restaurant" at bounding box center [249, 60] width 139 height 18
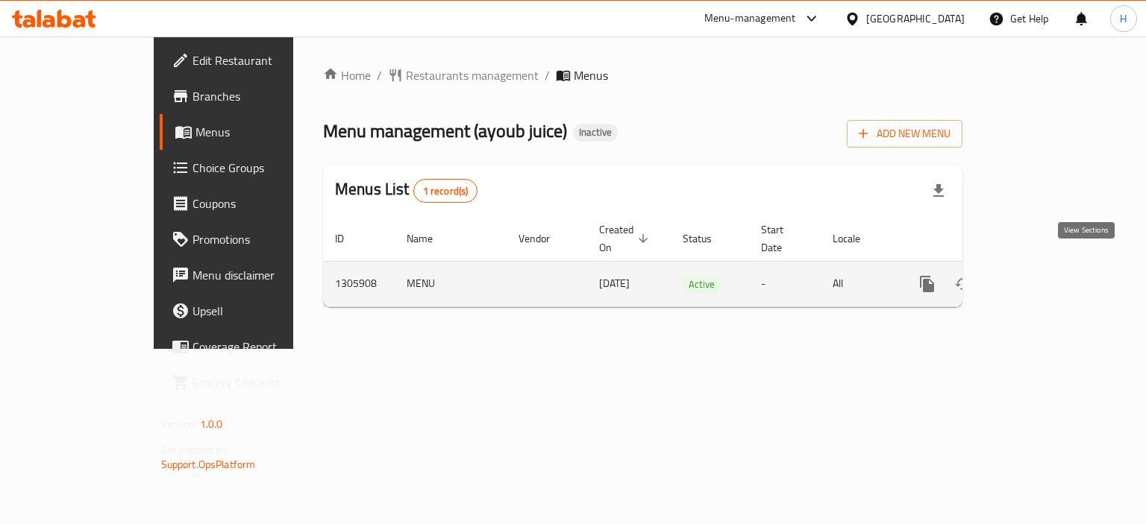
click at [1044, 275] on icon "enhanced table" at bounding box center [1035, 284] width 18 height 18
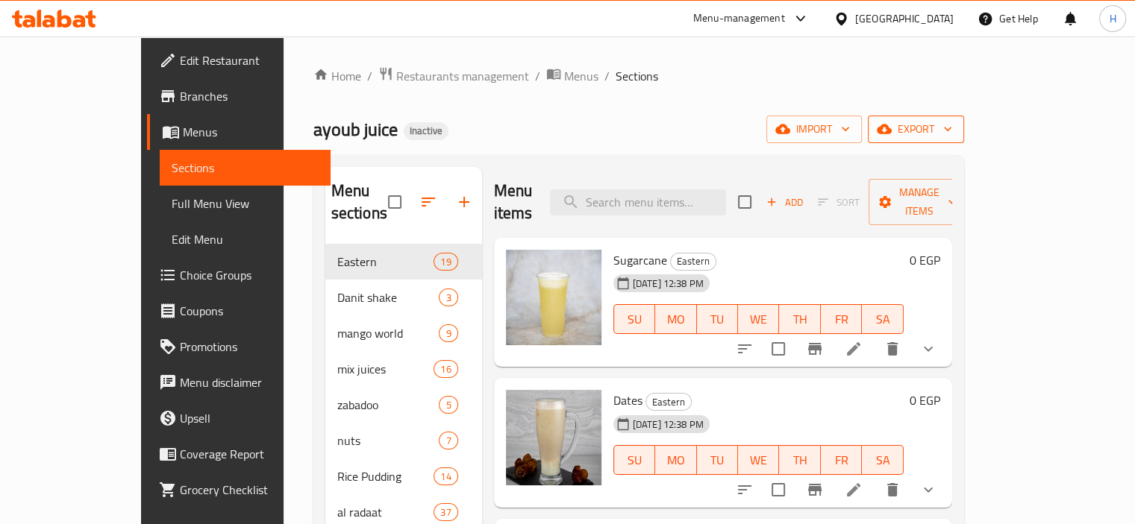
click at [952, 128] on span "export" at bounding box center [916, 129] width 72 height 19
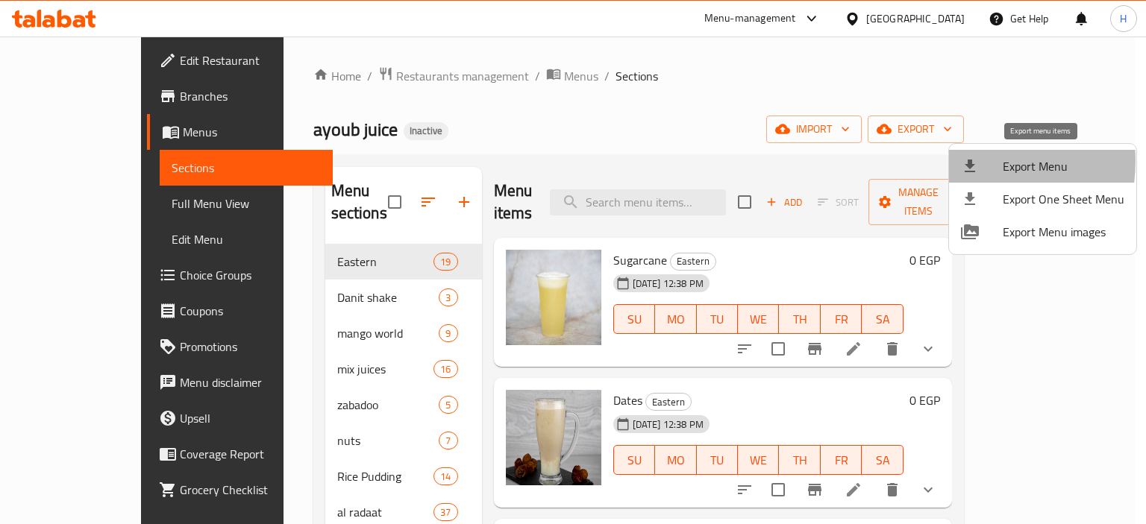
click at [962, 161] on icon at bounding box center [970, 166] width 18 height 18
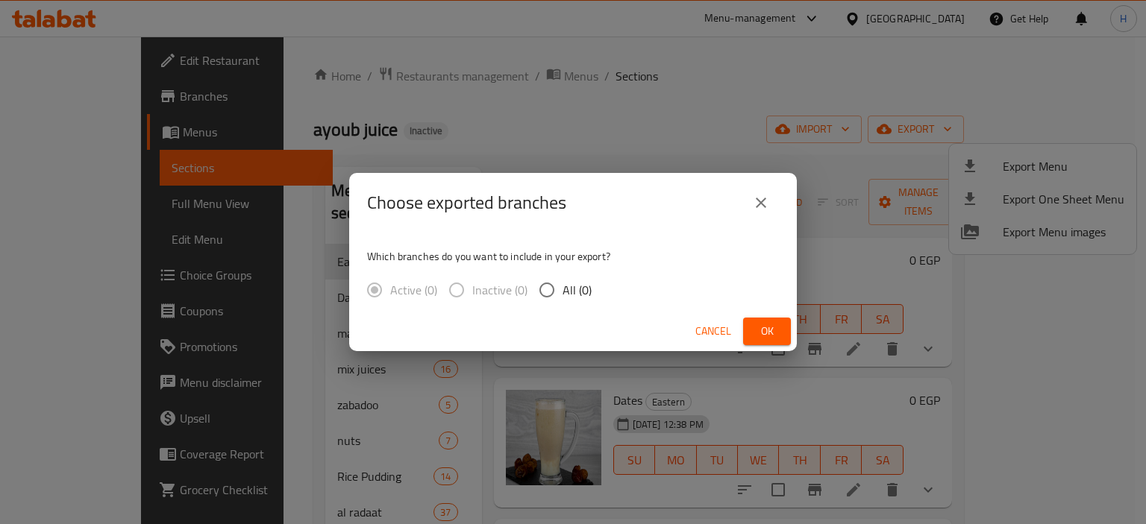
click at [540, 292] on input "All (0)" at bounding box center [546, 290] width 31 height 31
radio input "true"
click at [772, 334] on span "Ok" at bounding box center [767, 331] width 24 height 19
click at [758, 334] on span "Ok" at bounding box center [767, 331] width 24 height 19
